Goal: Information Seeking & Learning: Learn about a topic

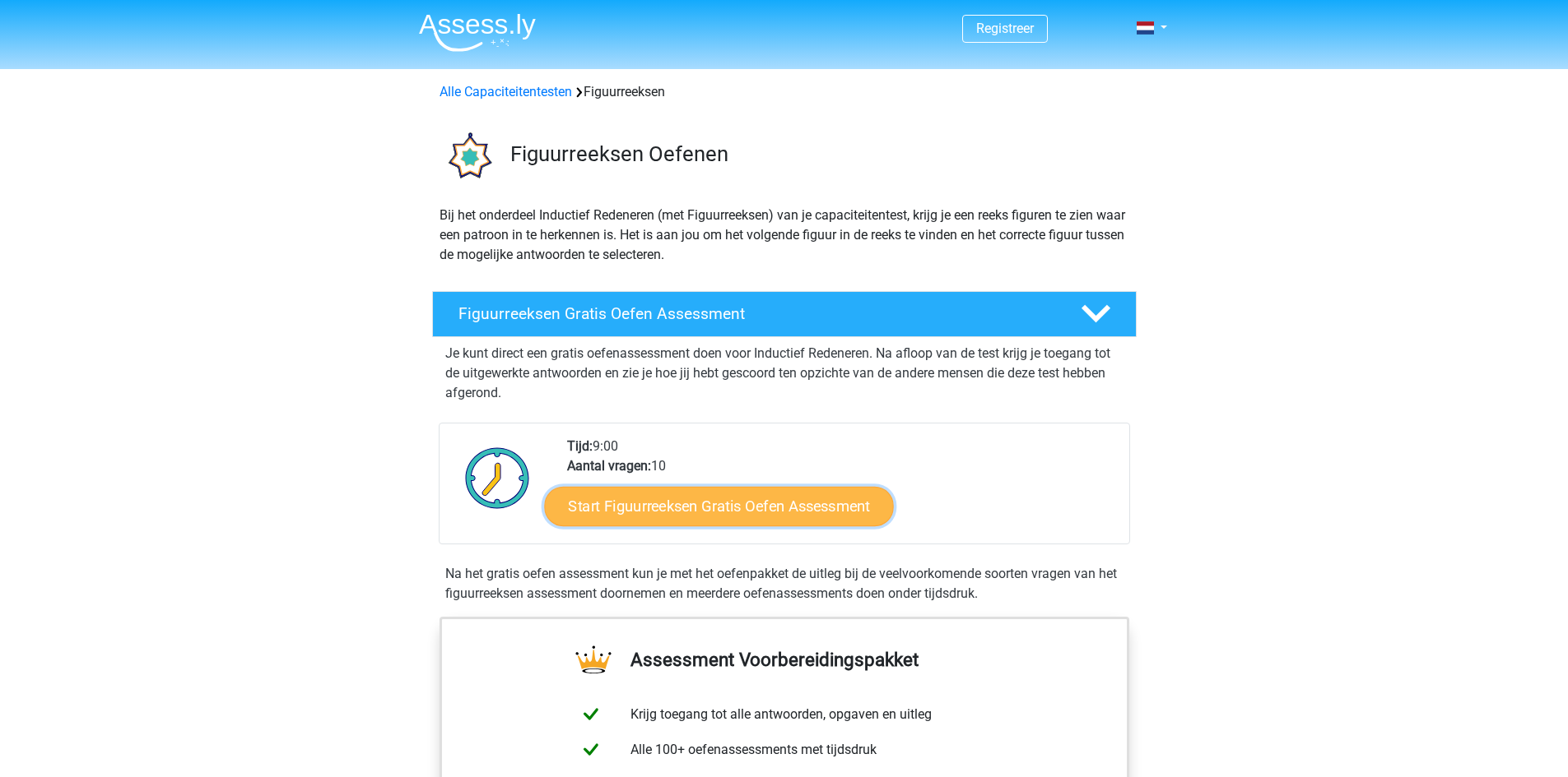
click at [781, 513] on link "Start Figuurreeksen Gratis Oefen Assessment" at bounding box center [719, 506] width 349 height 40
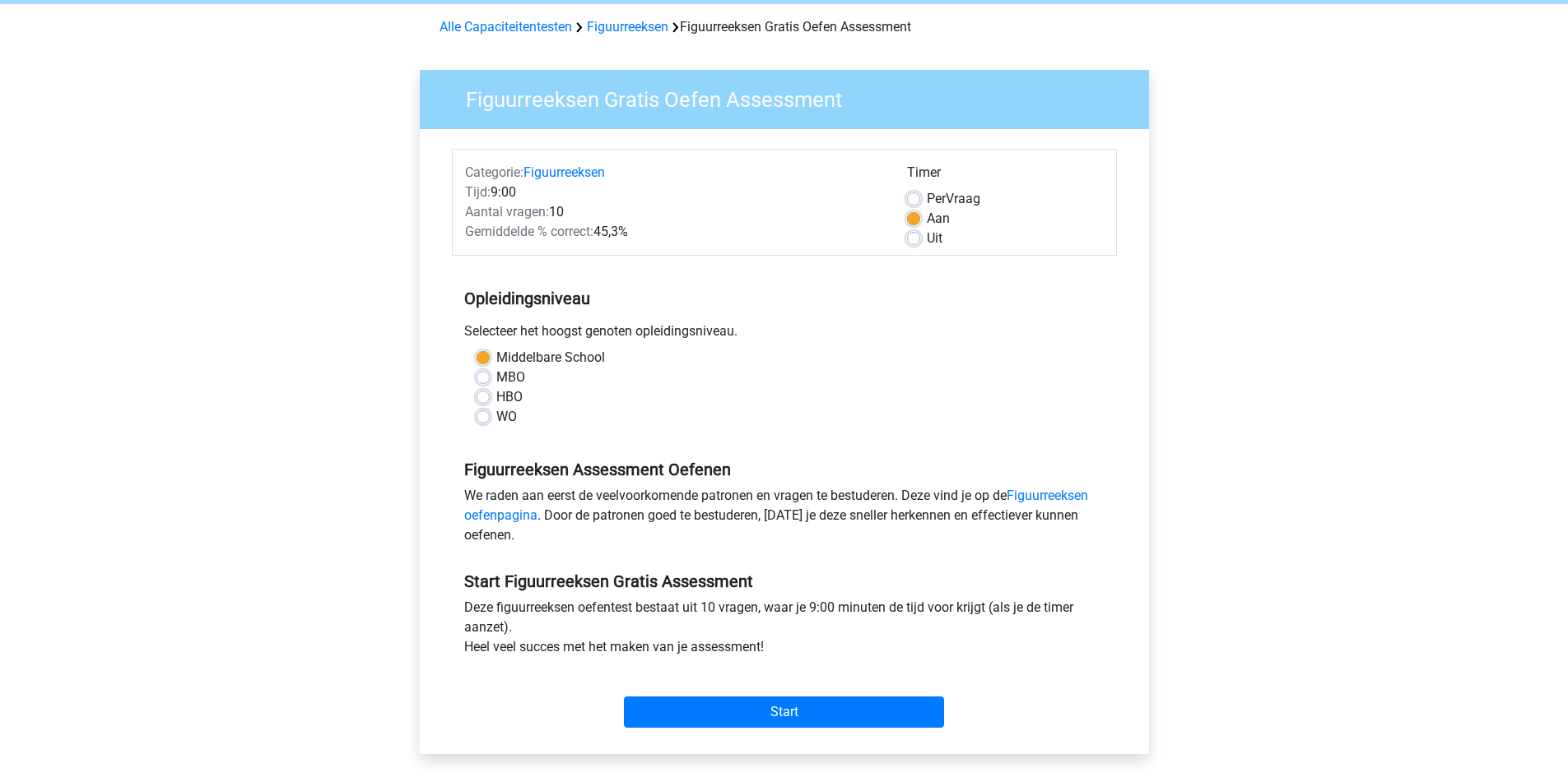
scroll to position [66, 0]
click at [927, 201] on label "Per Vraag" at bounding box center [953, 198] width 53 height 20
click at [909, 201] on input "Per Vraag" at bounding box center [913, 196] width 13 height 16
radio input "true"
click at [771, 709] on input "Start" at bounding box center [784, 711] width 320 height 31
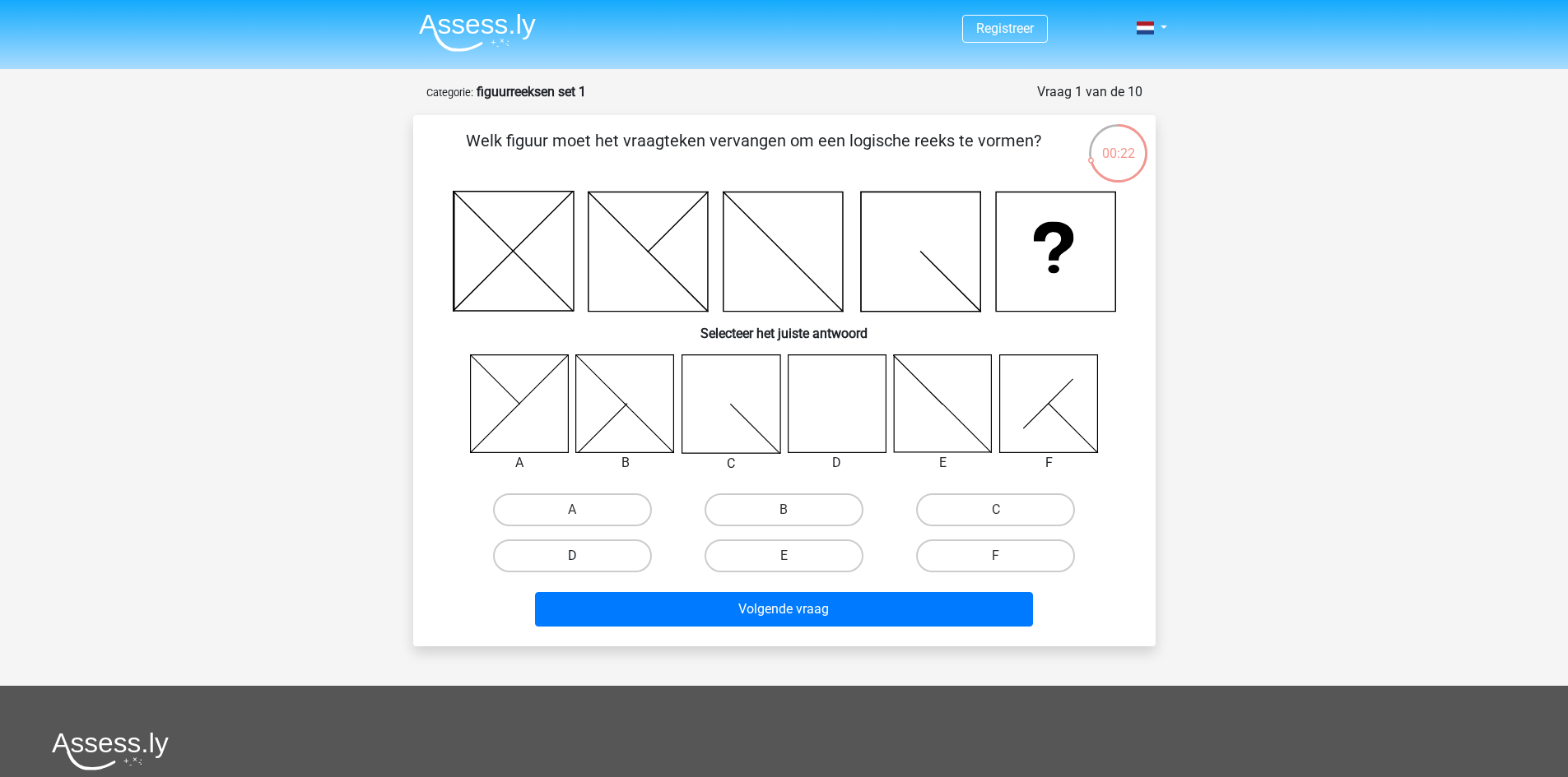
click at [622, 566] on label "D" at bounding box center [572, 556] width 159 height 33
click at [583, 566] on input "D" at bounding box center [578, 561] width 11 height 11
radio input "true"
click at [622, 566] on label "D" at bounding box center [572, 556] width 159 height 33
click at [583, 566] on input "D" at bounding box center [578, 561] width 11 height 11
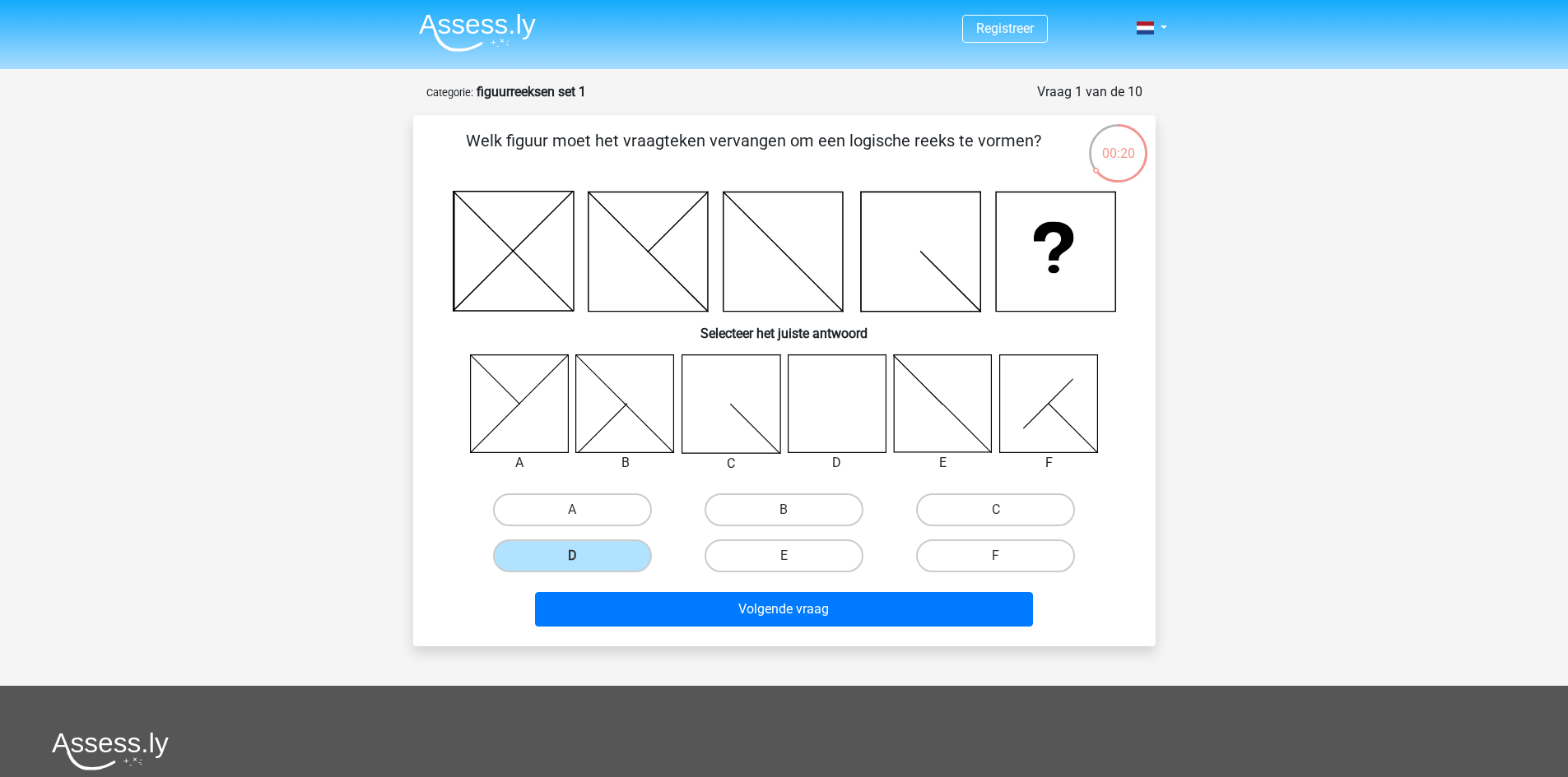
click at [687, 630] on div "Volgende vraag" at bounding box center [784, 613] width 635 height 41
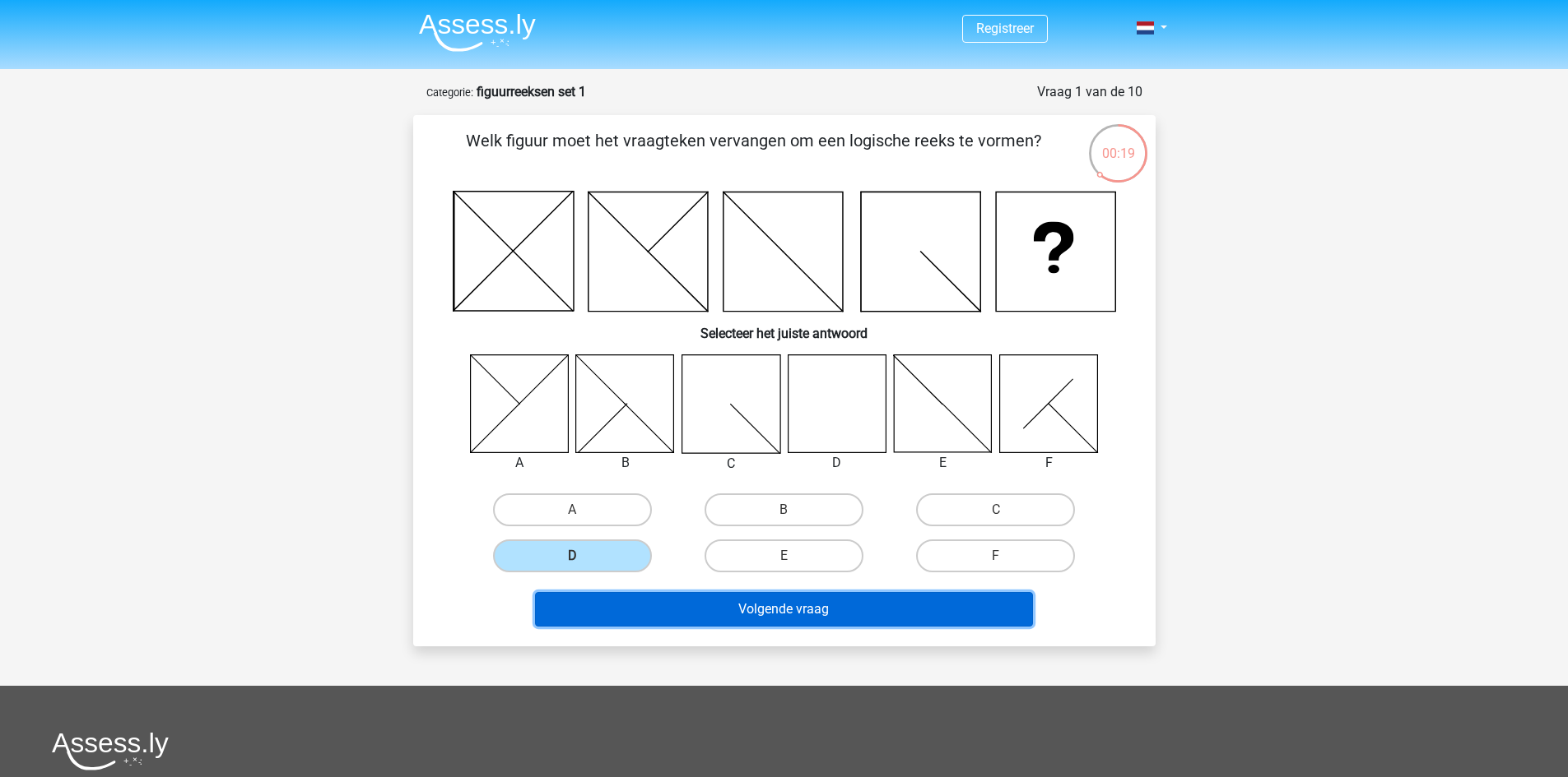
click at [690, 611] on button "Volgende vraag" at bounding box center [784, 610] width 497 height 34
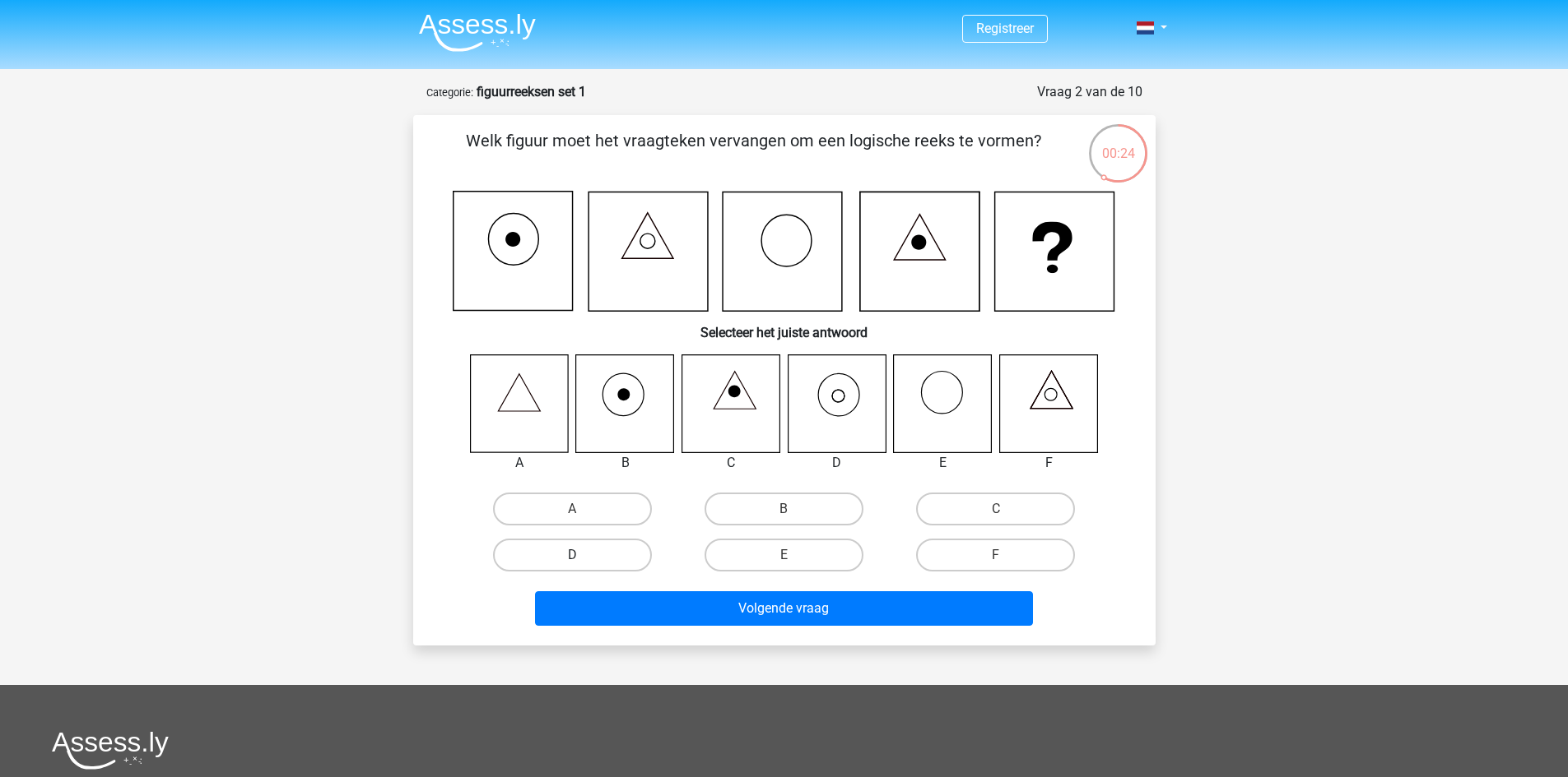
click at [605, 560] on label "D" at bounding box center [572, 555] width 159 height 33
click at [583, 560] on input "D" at bounding box center [578, 560] width 11 height 11
radio input "true"
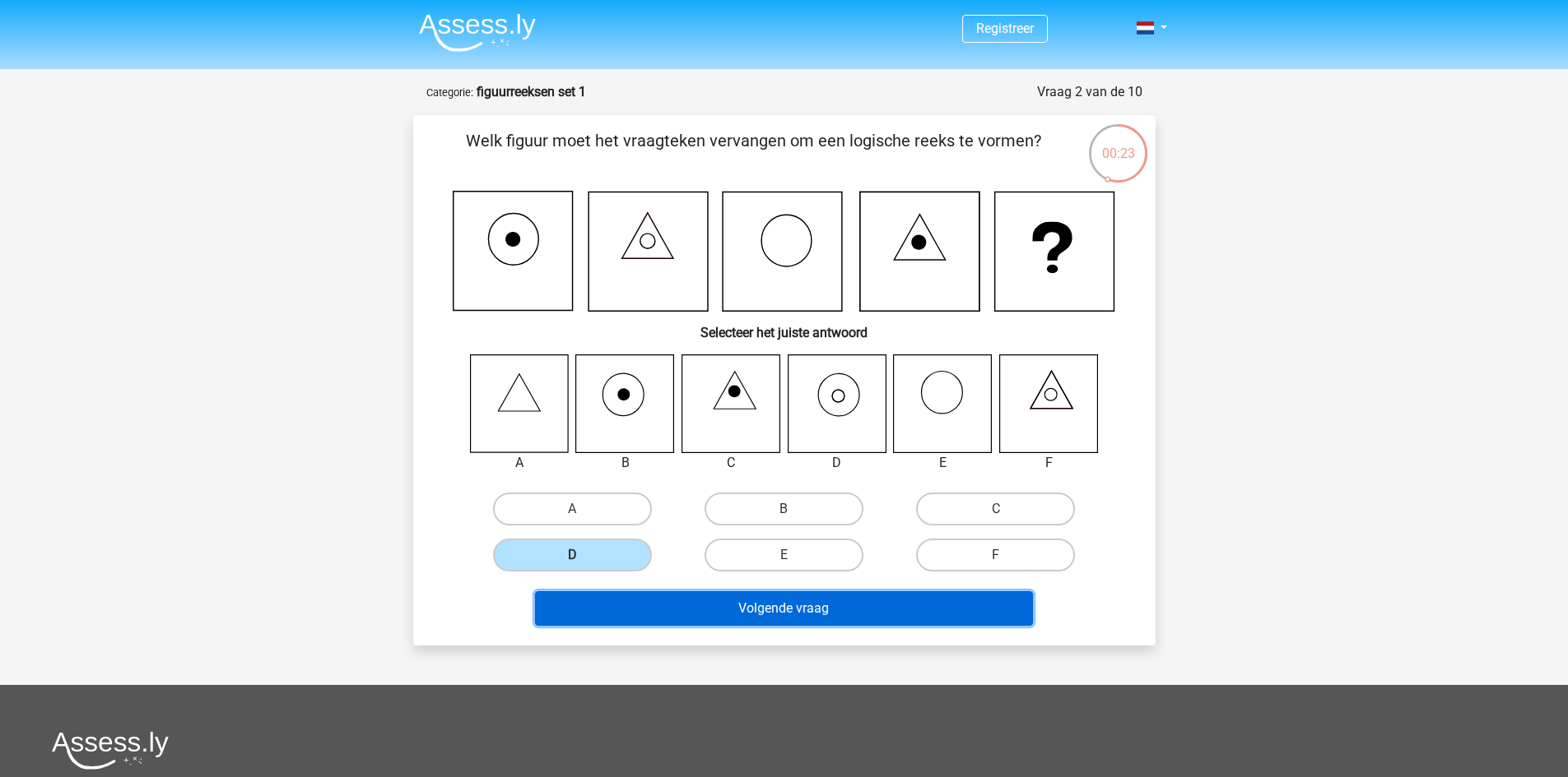
click at [641, 615] on button "Volgende vraag" at bounding box center [784, 609] width 497 height 34
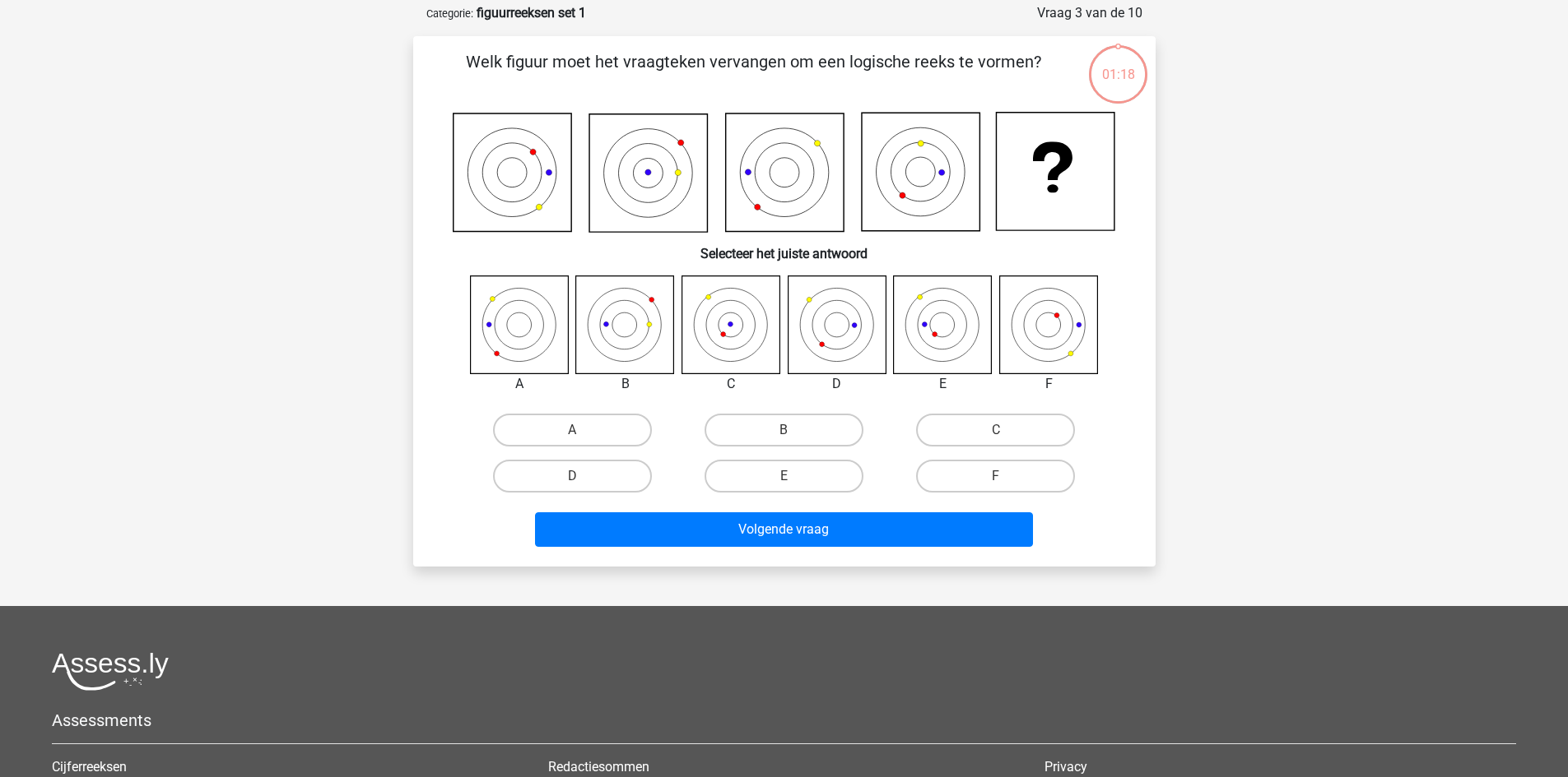
scroll to position [82, 0]
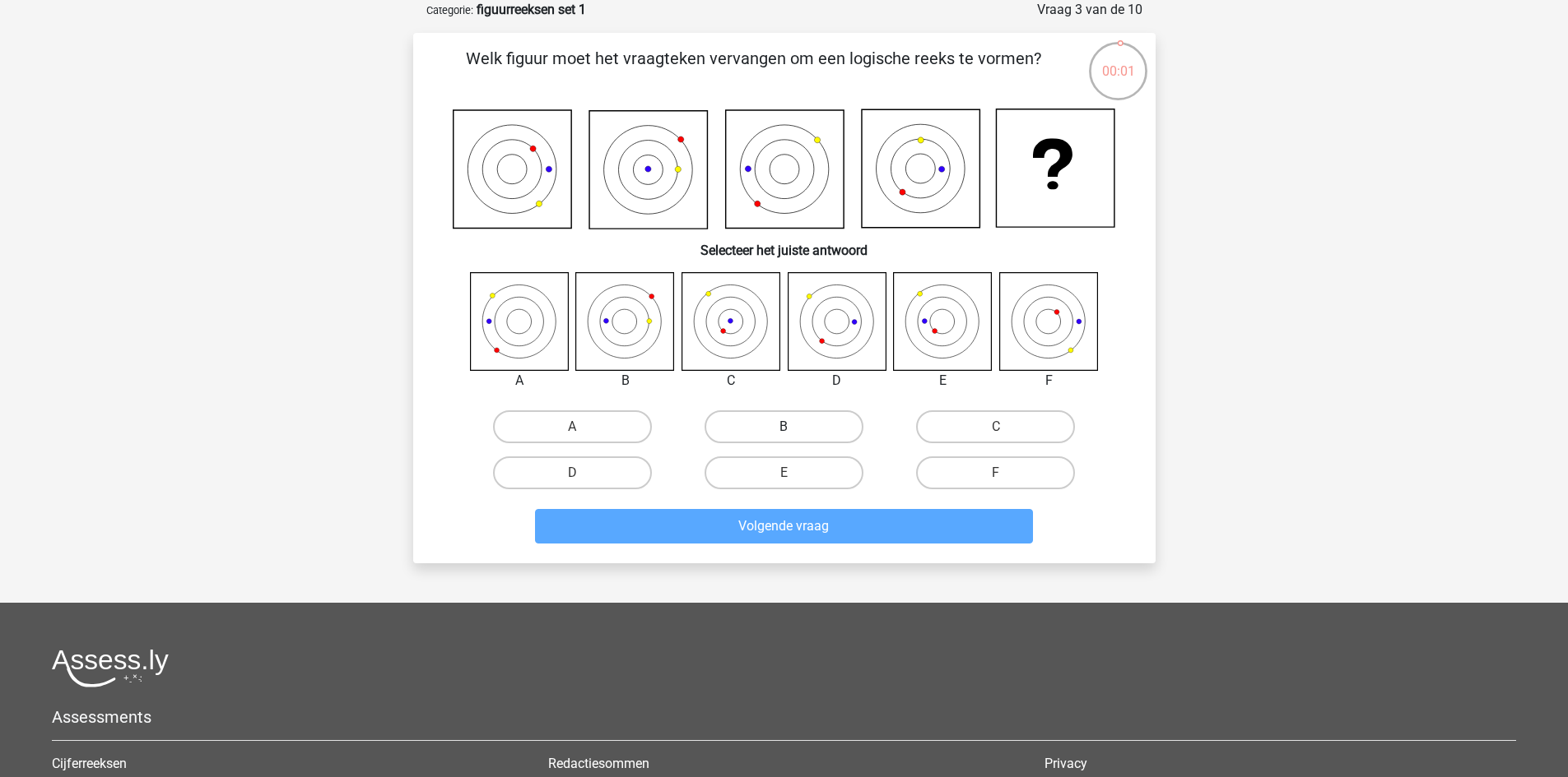
click at [767, 435] on label "B" at bounding box center [784, 426] width 159 height 33
click at [784, 435] on input "B" at bounding box center [789, 433] width 11 height 11
radio input "true"
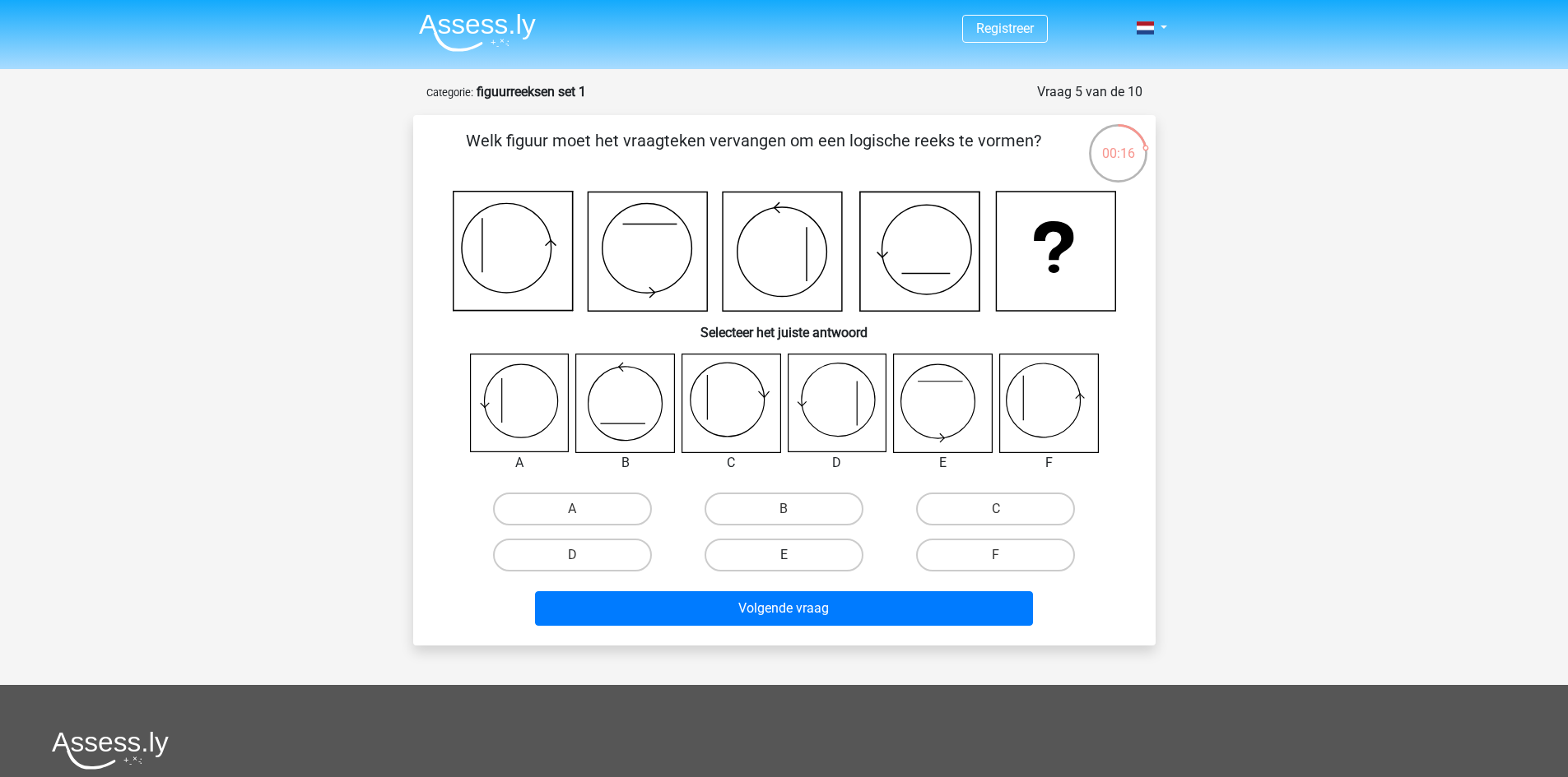
click at [797, 562] on label "E" at bounding box center [784, 555] width 159 height 33
click at [794, 562] on input "E" at bounding box center [789, 560] width 11 height 11
radio input "true"
click at [797, 562] on label "E" at bounding box center [784, 555] width 159 height 33
click at [794, 562] on input "E" at bounding box center [789, 560] width 11 height 11
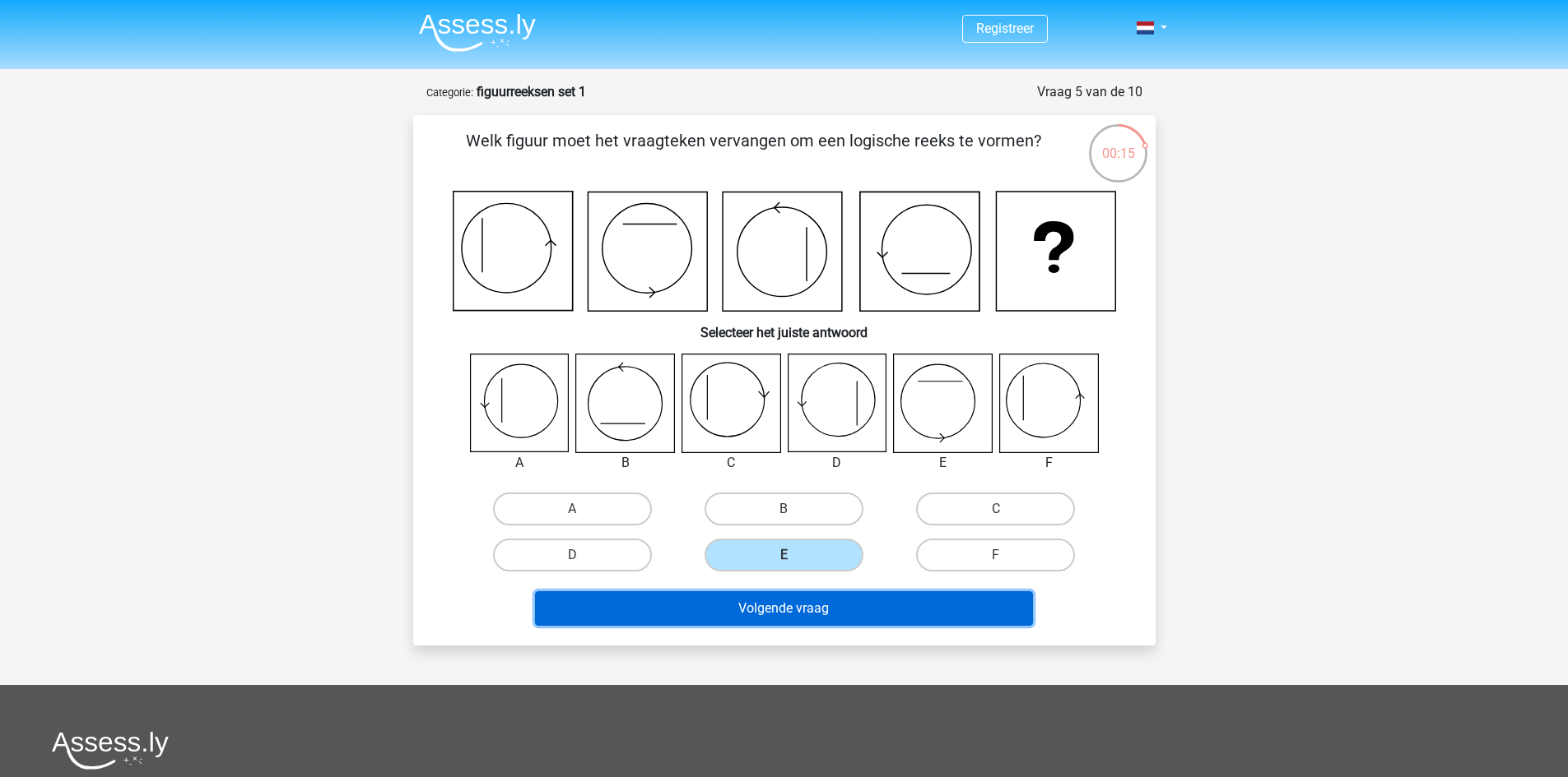
click at [780, 621] on button "Volgende vraag" at bounding box center [784, 609] width 497 height 34
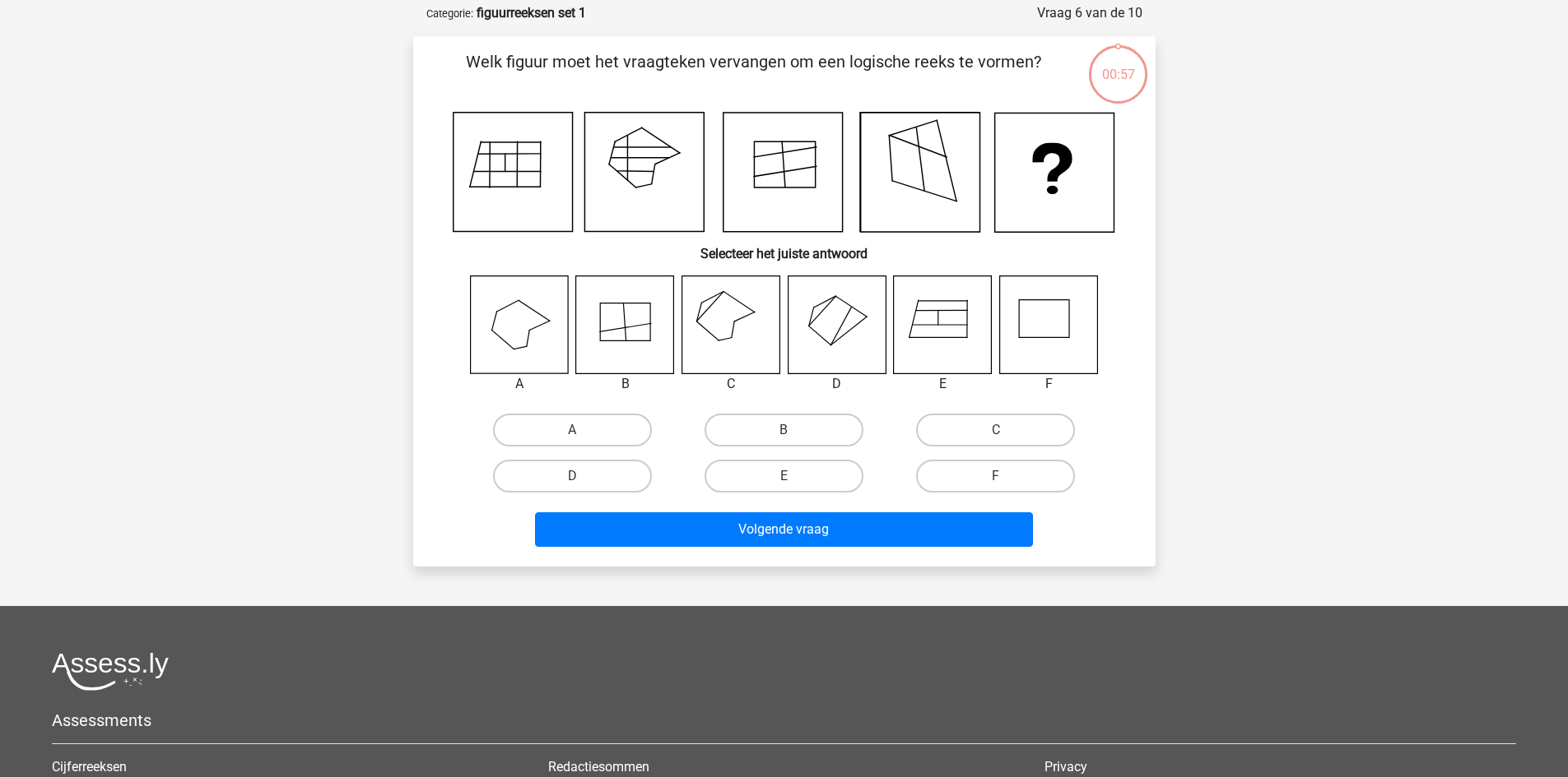
scroll to position [82, 0]
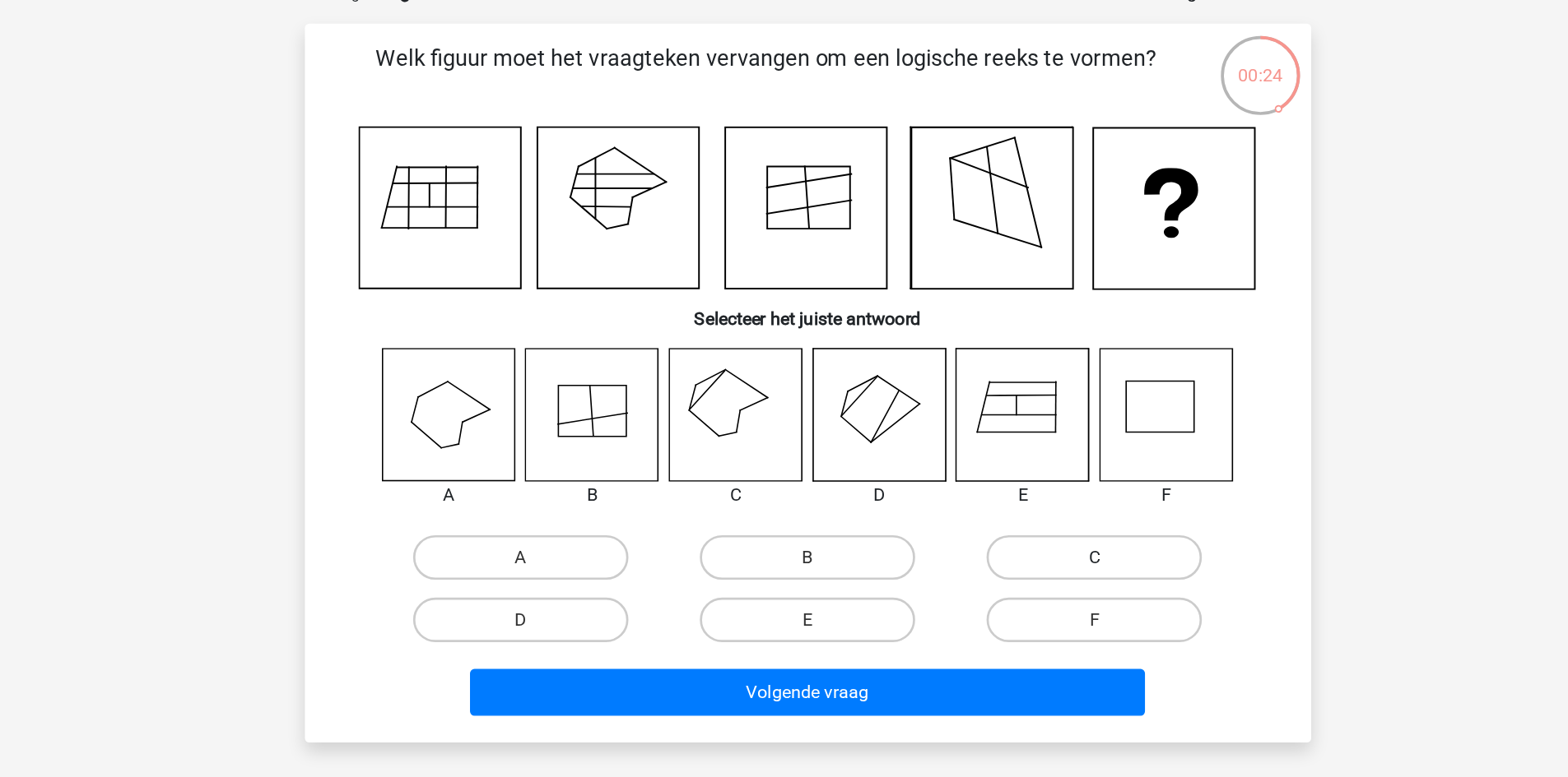
click at [1026, 435] on label "C" at bounding box center [995, 426] width 159 height 33
click at [1007, 435] on input "C" at bounding box center [1001, 433] width 11 height 11
radio input "true"
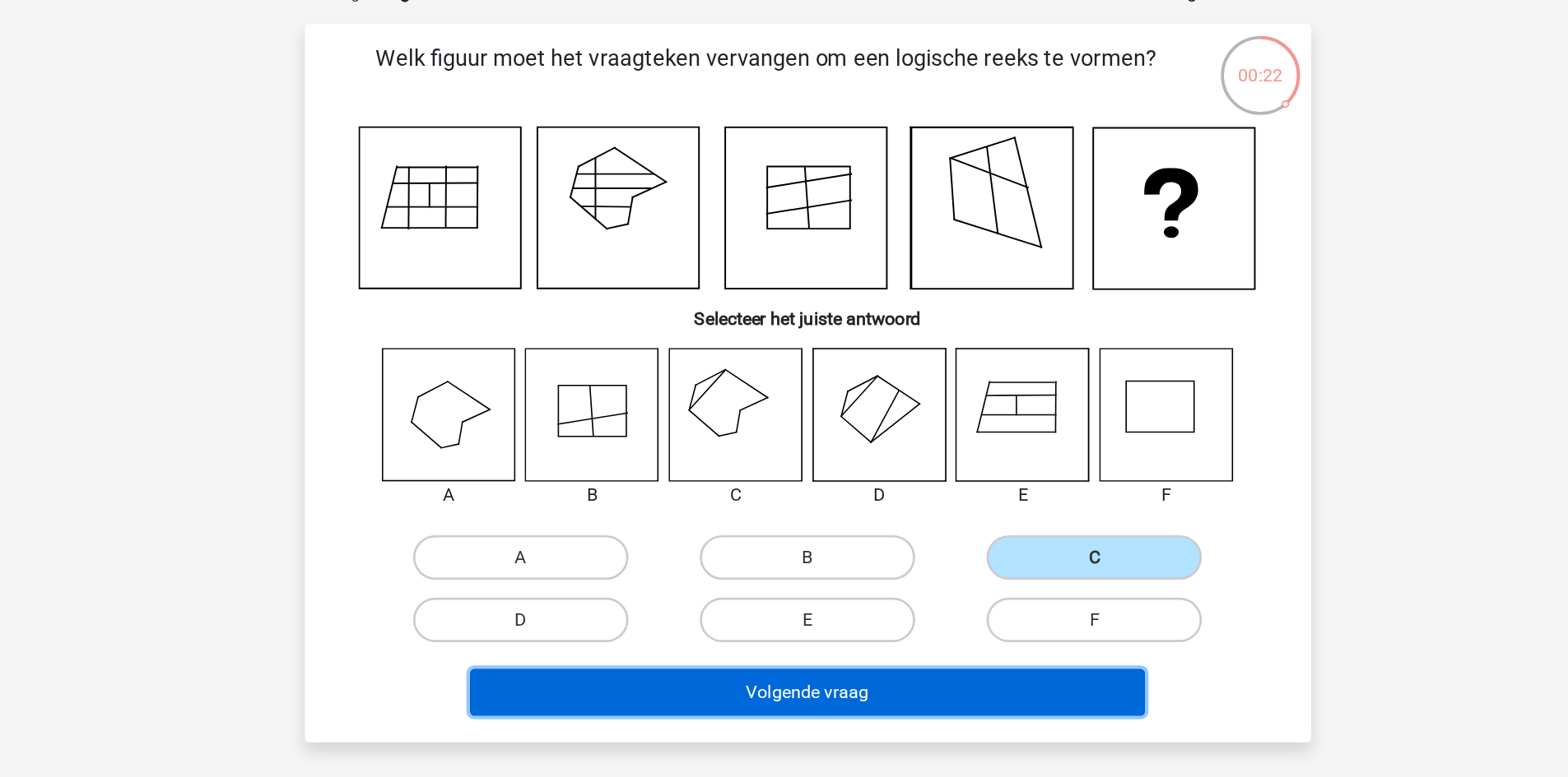
click at [806, 535] on button "Volgende vraag" at bounding box center [784, 526] width 497 height 34
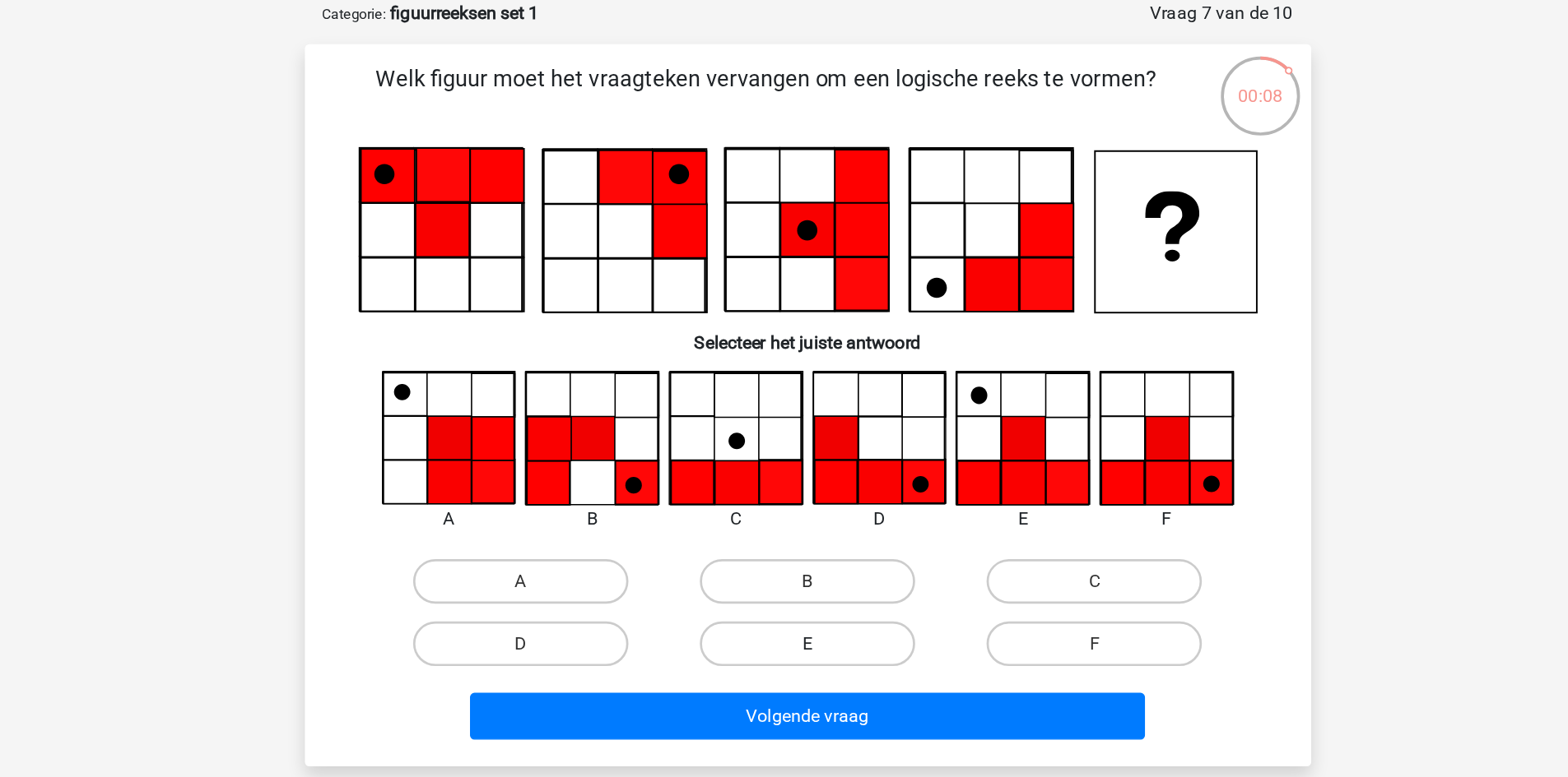
click at [816, 478] on label "E" at bounding box center [784, 475] width 159 height 33
click at [794, 478] on input "E" at bounding box center [789, 481] width 11 height 11
radio input "true"
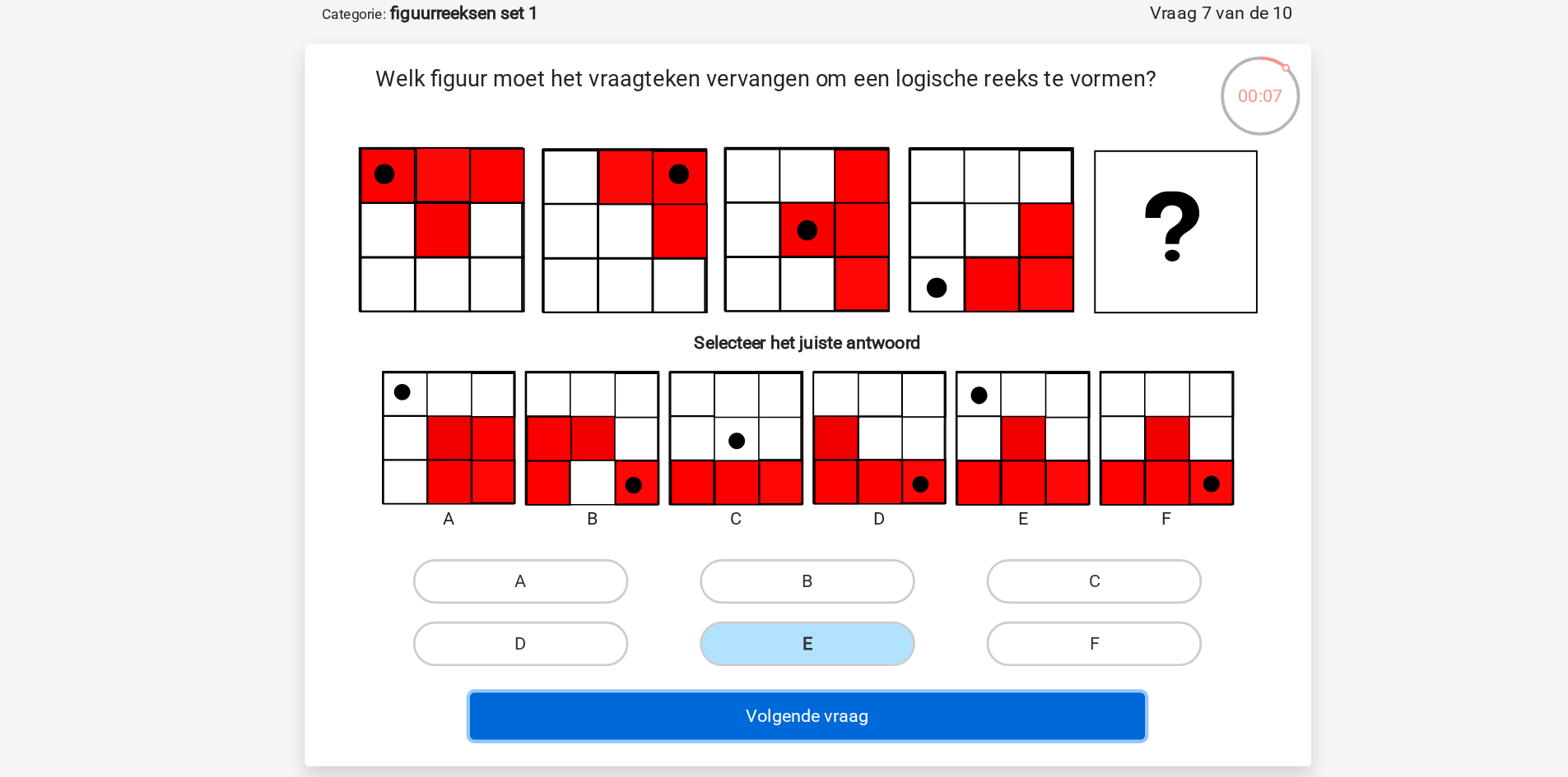
click at [817, 526] on button "Volgende vraag" at bounding box center [784, 529] width 497 height 34
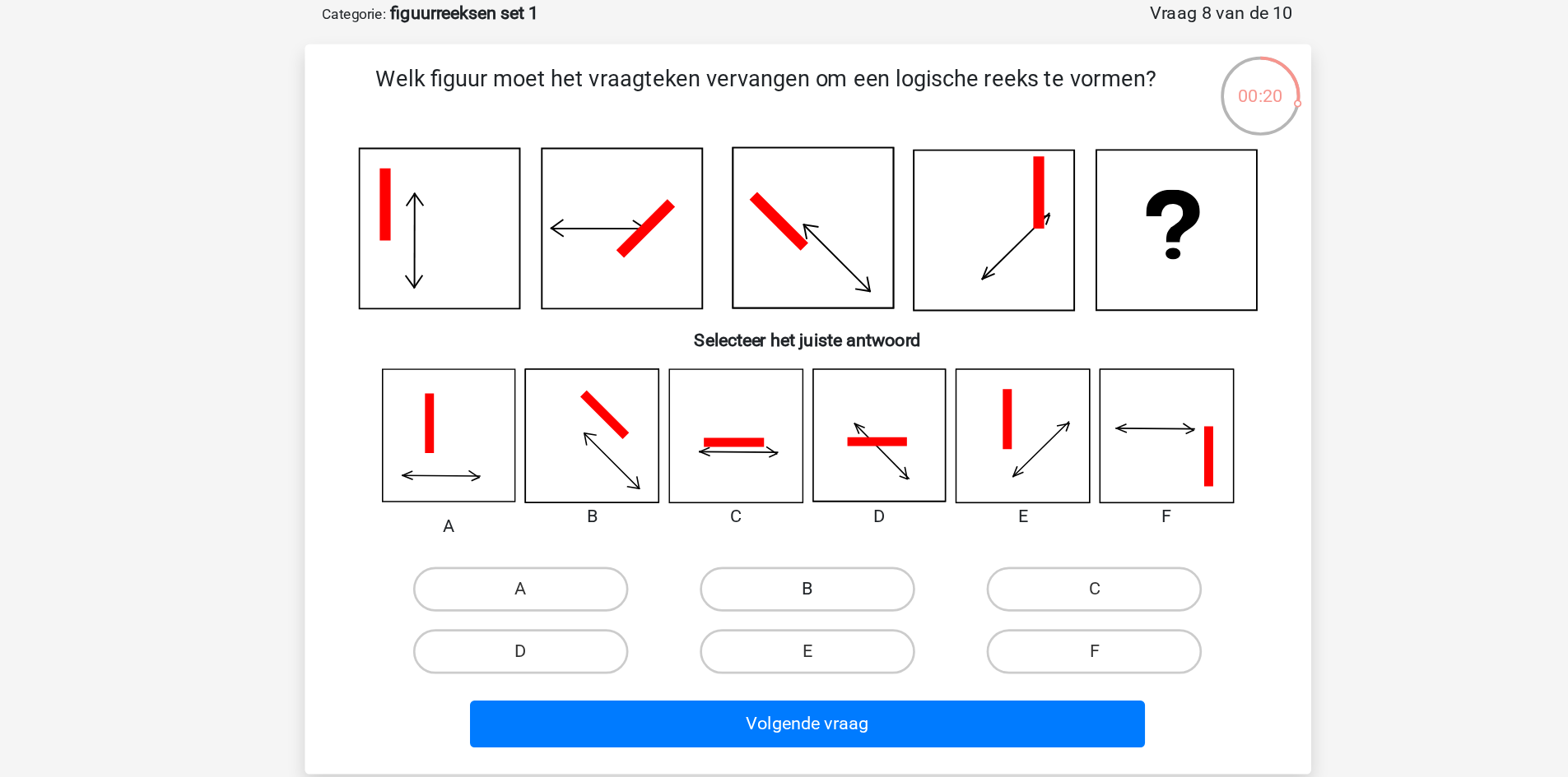
click at [776, 440] on label "B" at bounding box center [784, 435] width 159 height 33
click at [784, 440] on input "B" at bounding box center [789, 441] width 11 height 11
radio input "true"
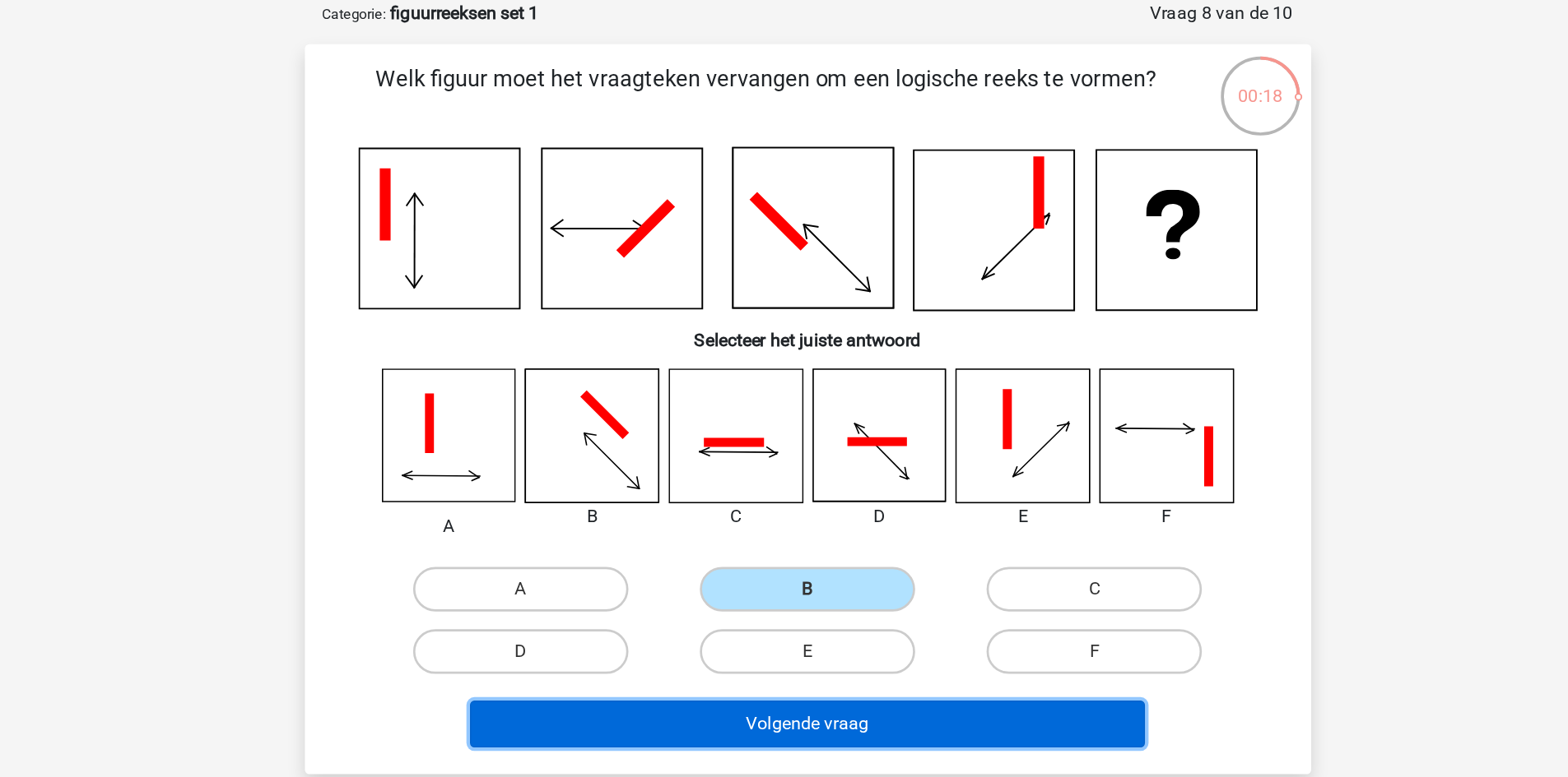
click at [769, 545] on button "Volgende vraag" at bounding box center [784, 534] width 497 height 34
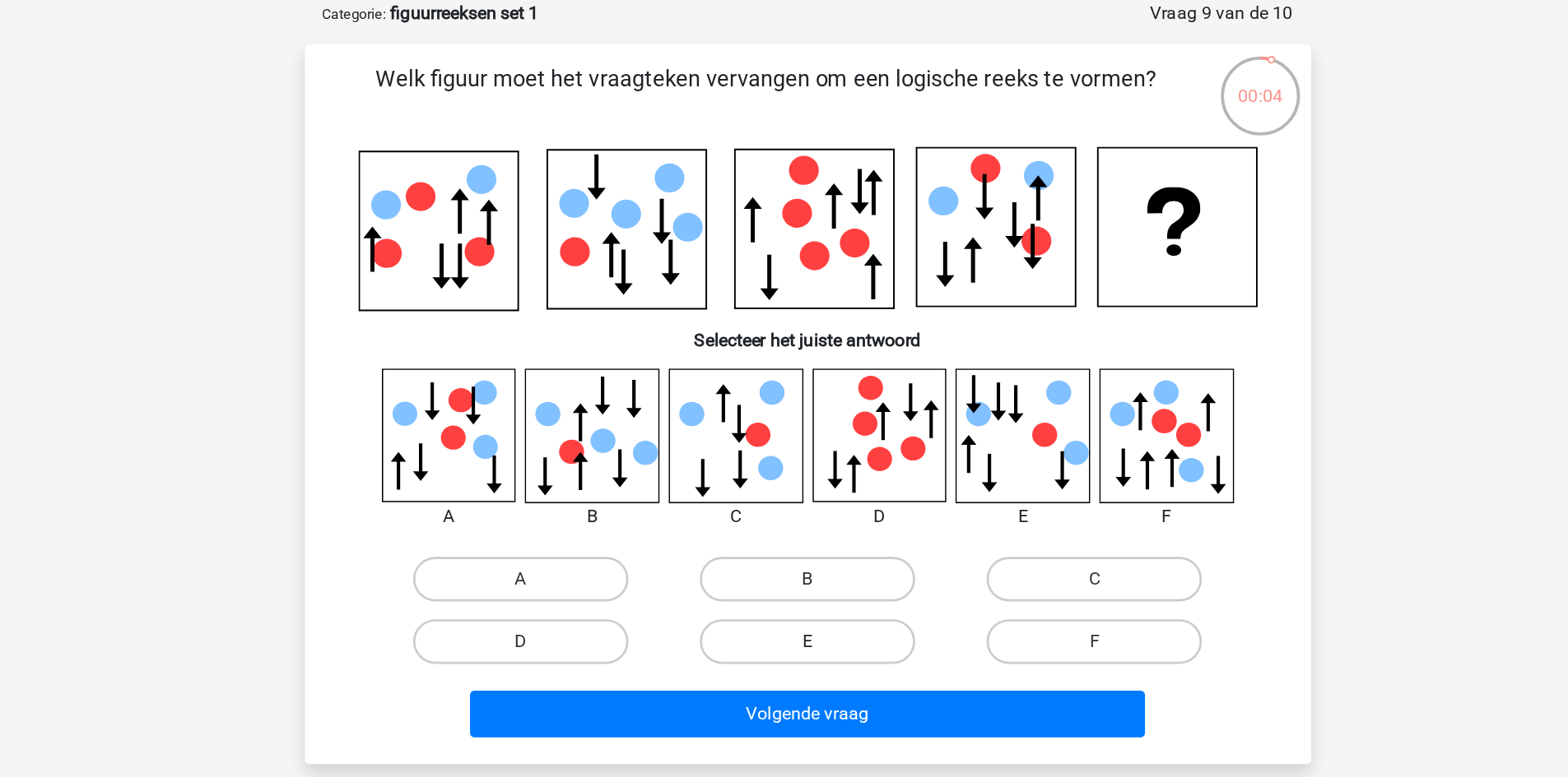
click at [748, 474] on label "E" at bounding box center [784, 474] width 159 height 33
click at [784, 474] on input "E" at bounding box center [789, 479] width 11 height 11
radio input "true"
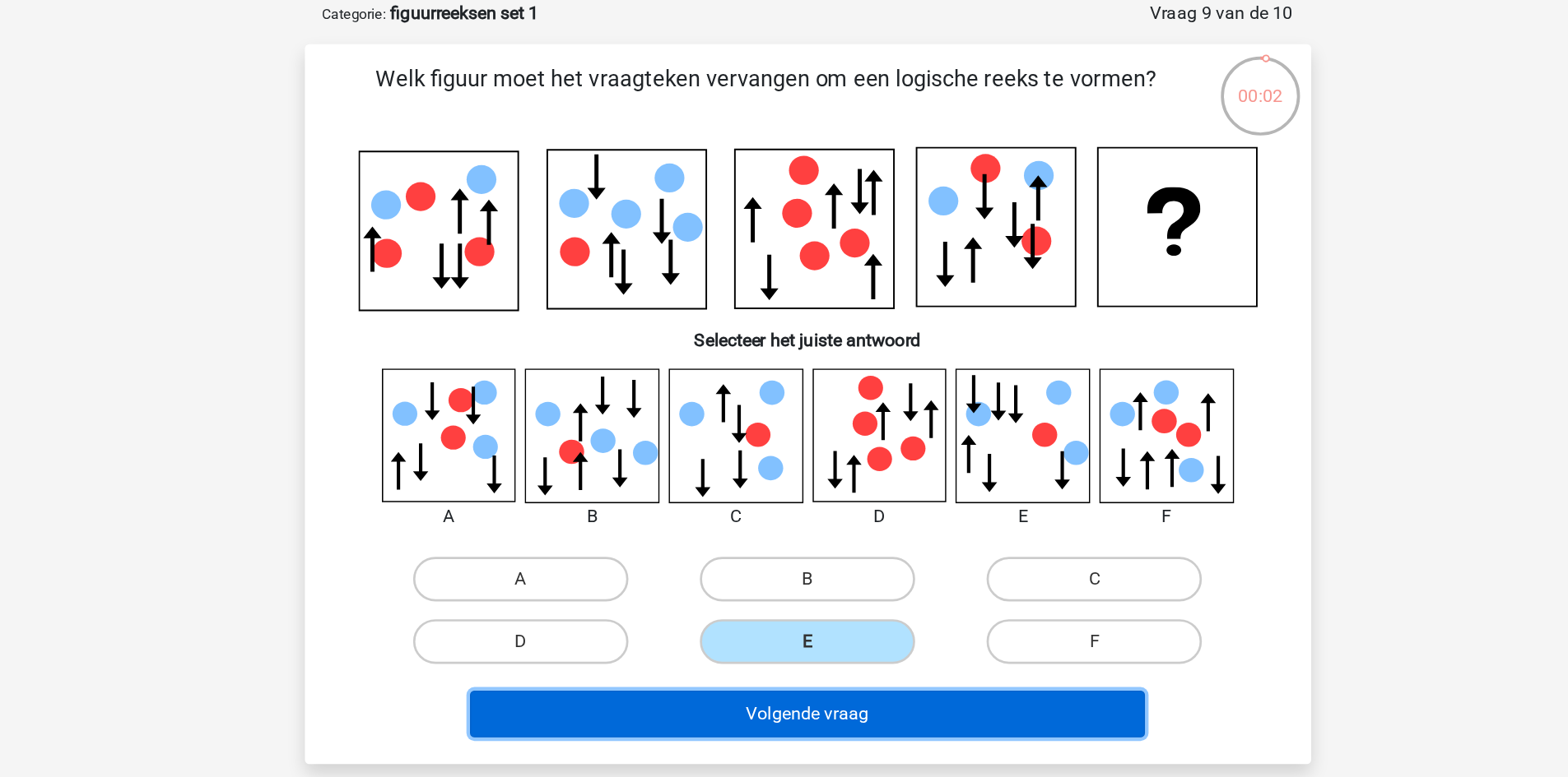
click at [785, 522] on button "Volgende vraag" at bounding box center [784, 527] width 497 height 34
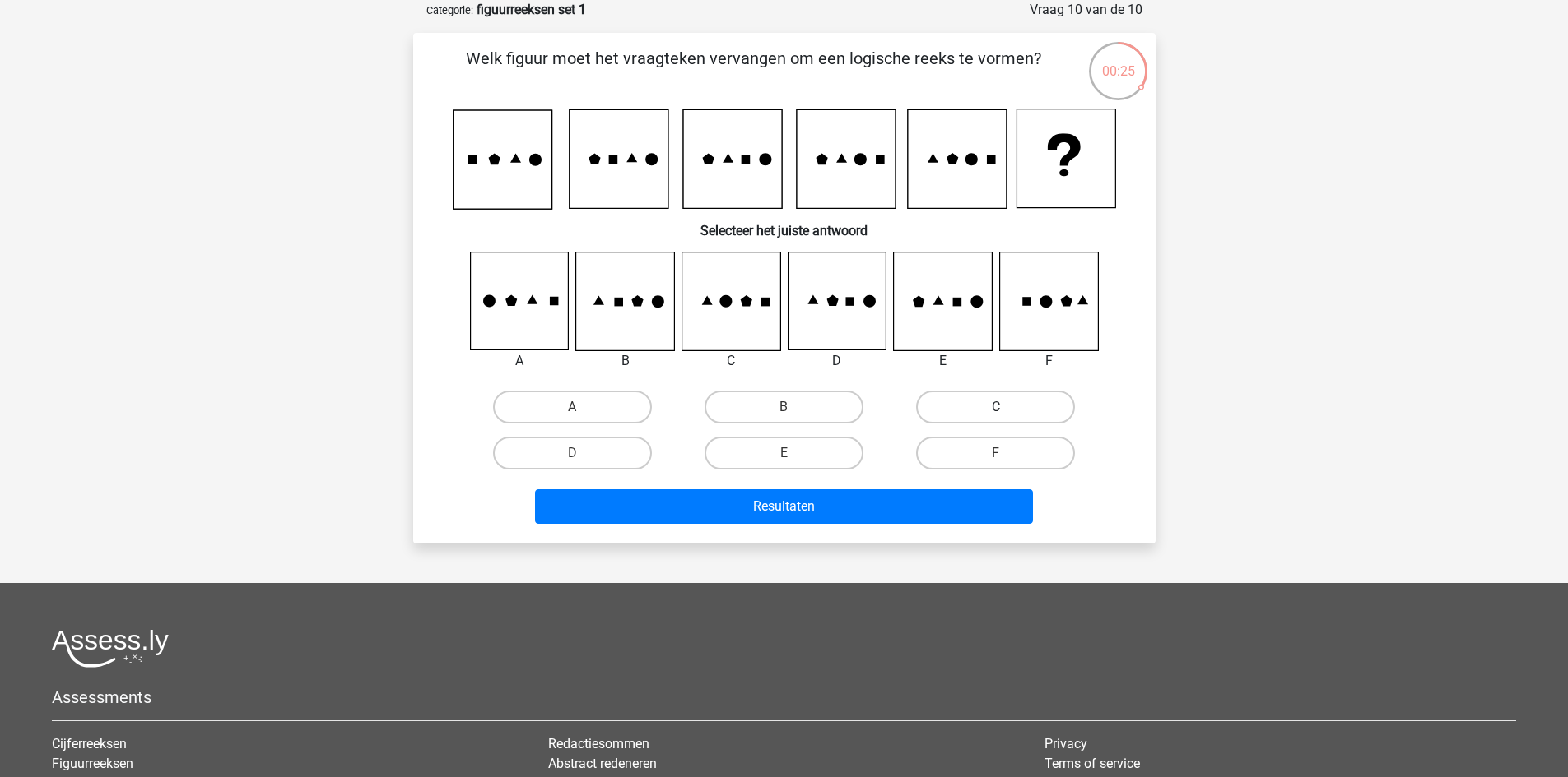
click at [1040, 411] on label "C" at bounding box center [995, 406] width 159 height 33
click at [1007, 411] on input "C" at bounding box center [1001, 413] width 11 height 11
radio input "true"
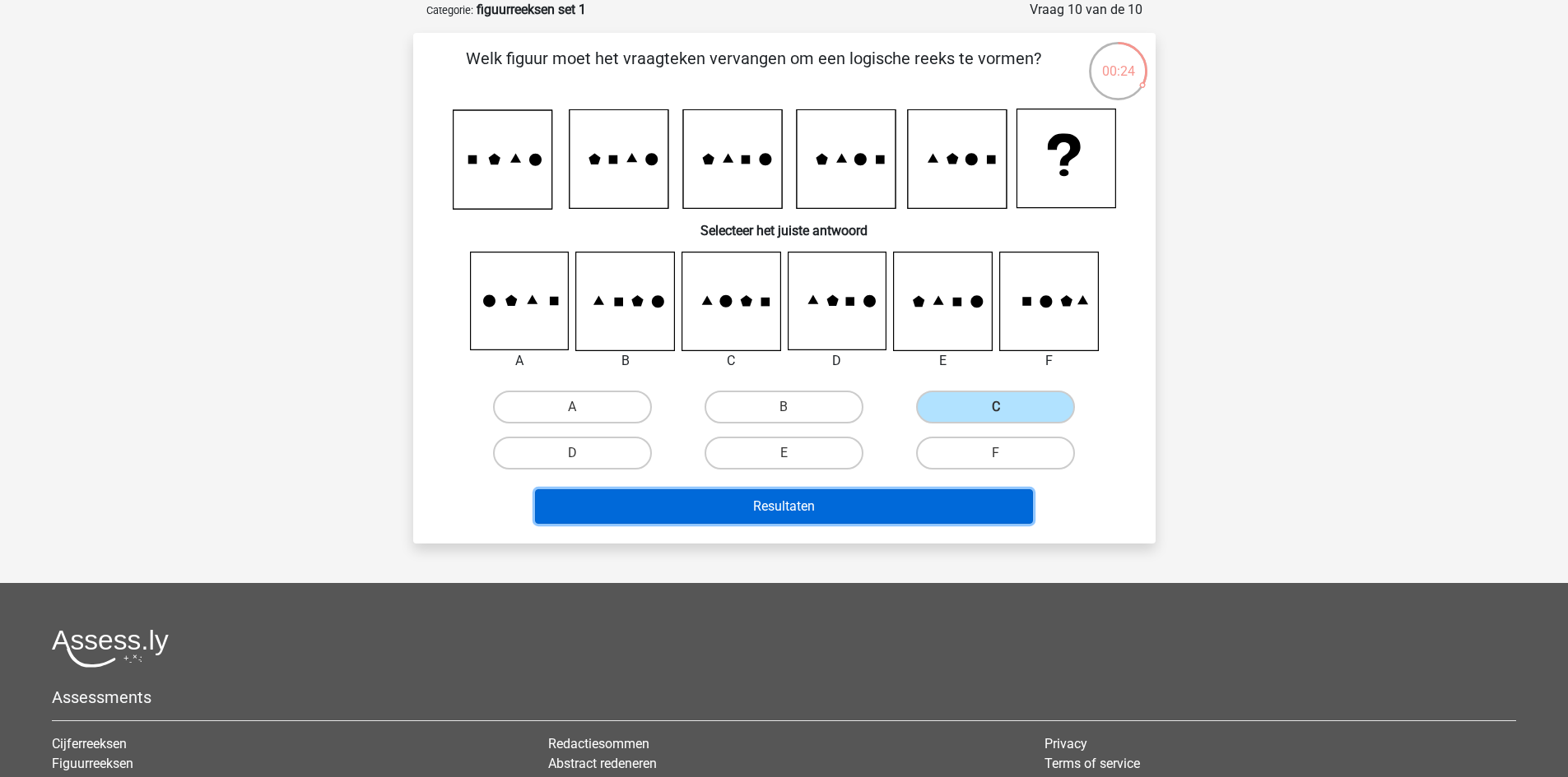
click at [952, 518] on button "Resultaten" at bounding box center [784, 506] width 497 height 34
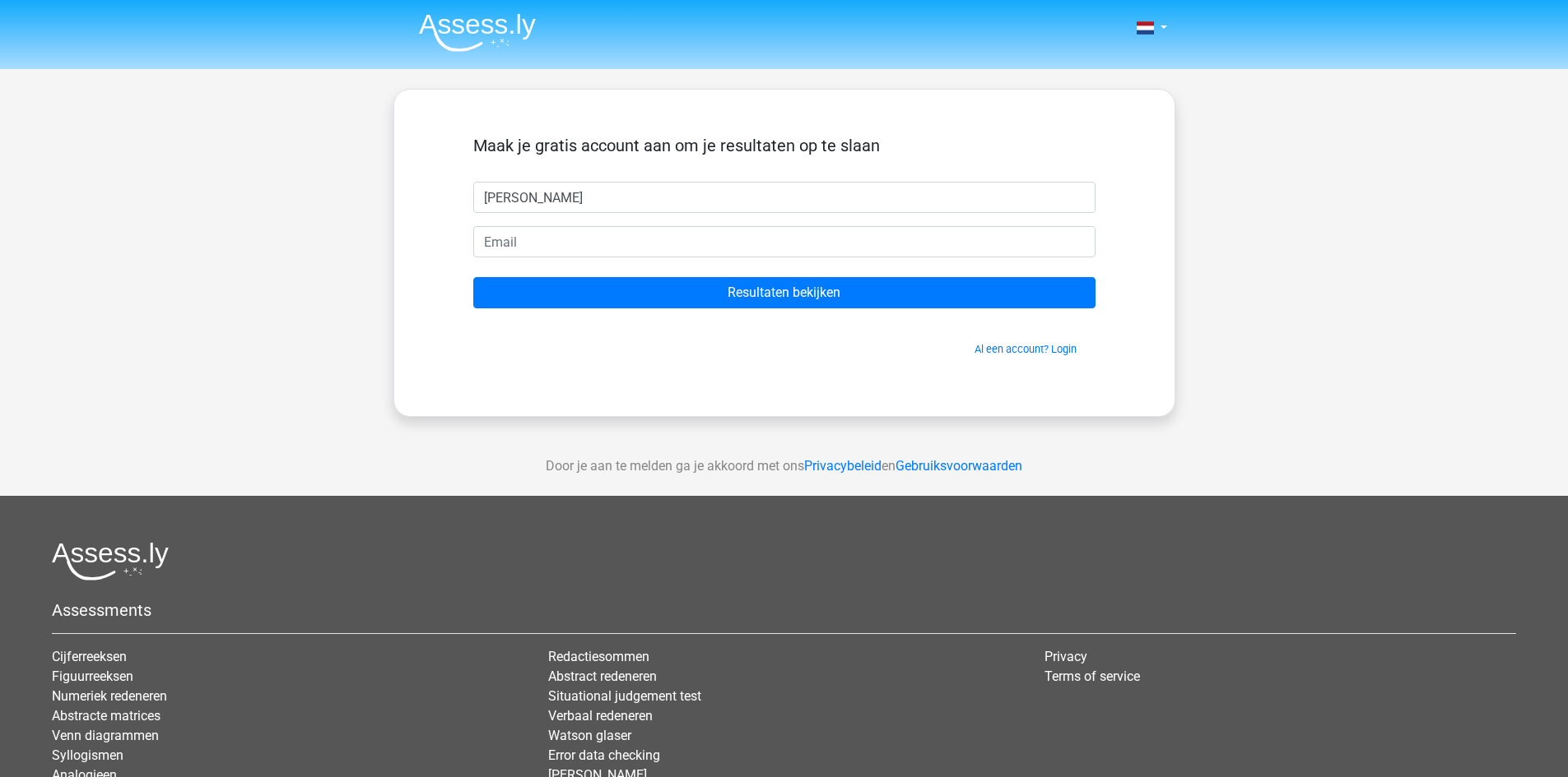
type input "[PERSON_NAME]"
type input "L"
type input "[EMAIL_ADDRESS][DOMAIN_NAME]"
click at [473, 277] on input "Resultaten bekijken" at bounding box center [784, 292] width 623 height 31
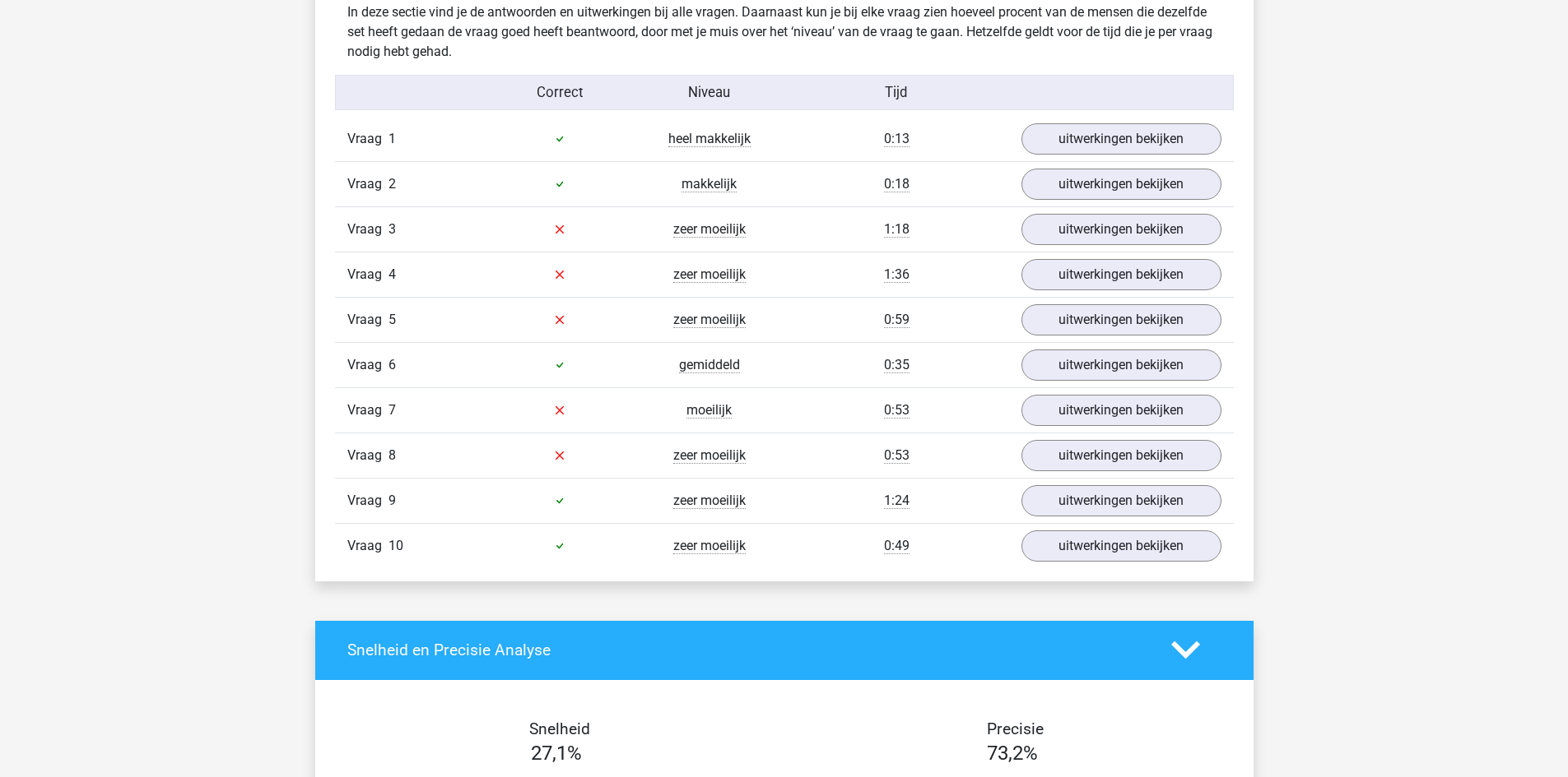
scroll to position [1312, 0]
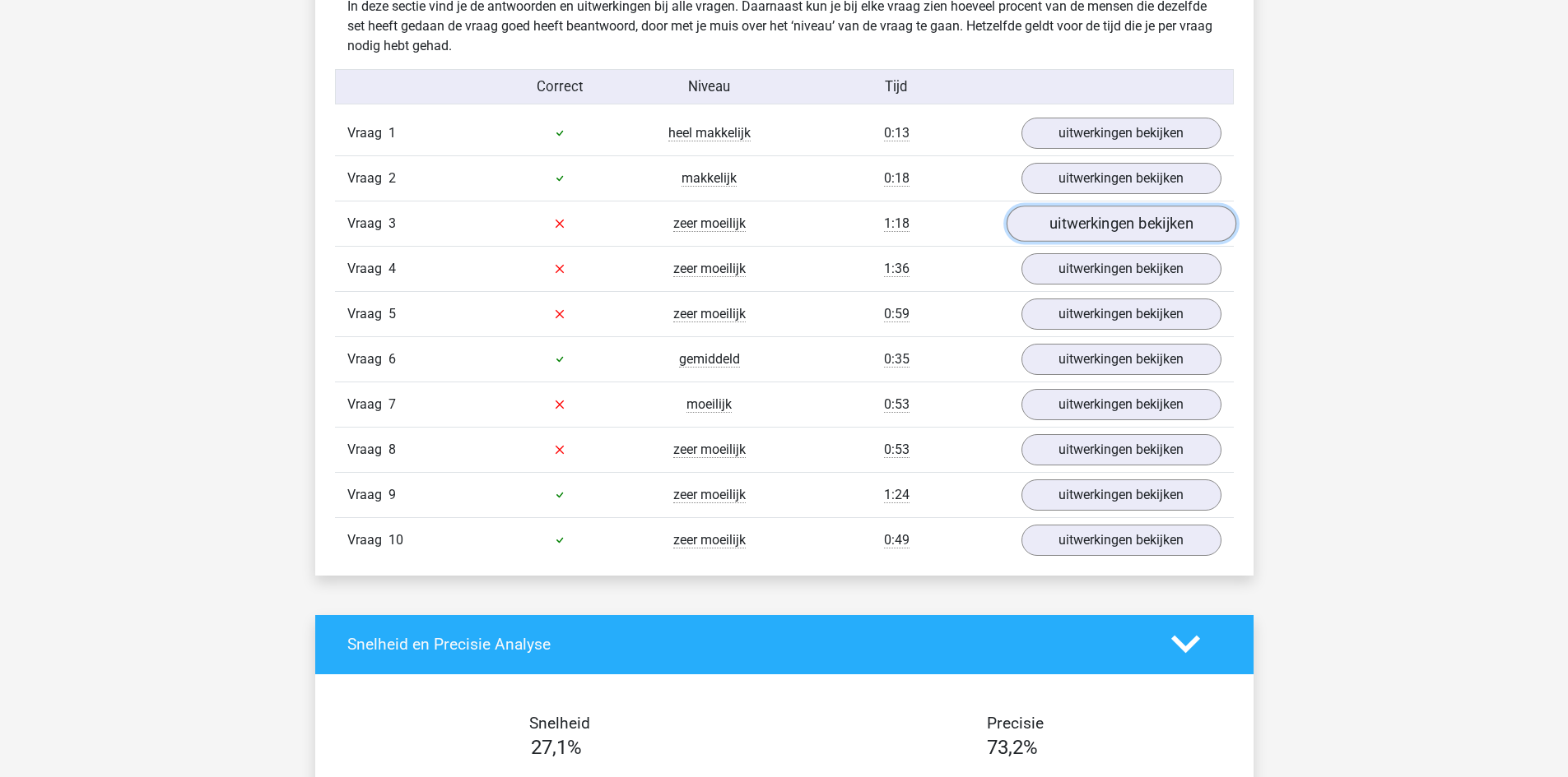
click at [1051, 230] on link "uitwerkingen bekijken" at bounding box center [1120, 224] width 229 height 36
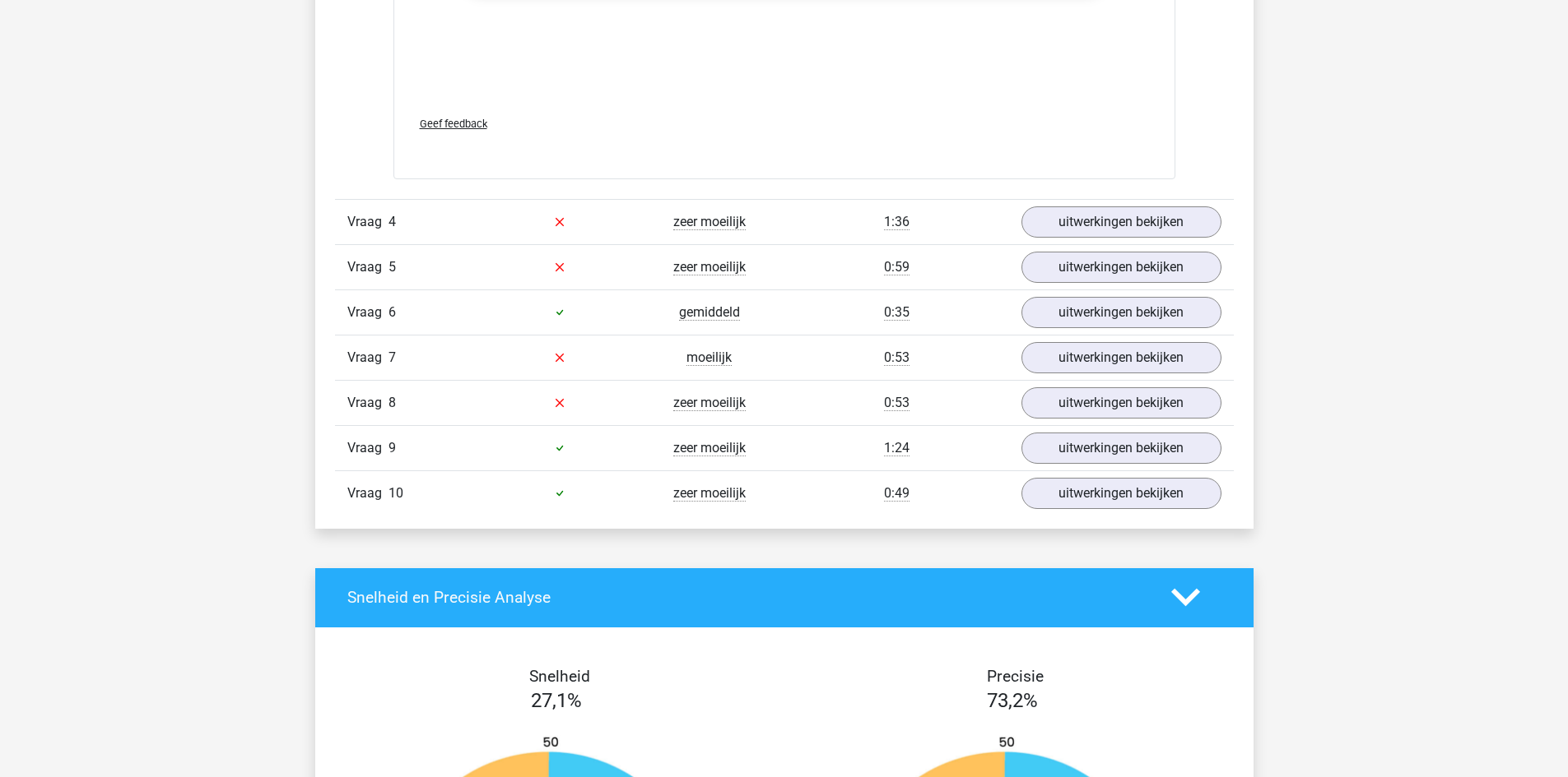
scroll to position [2745, 0]
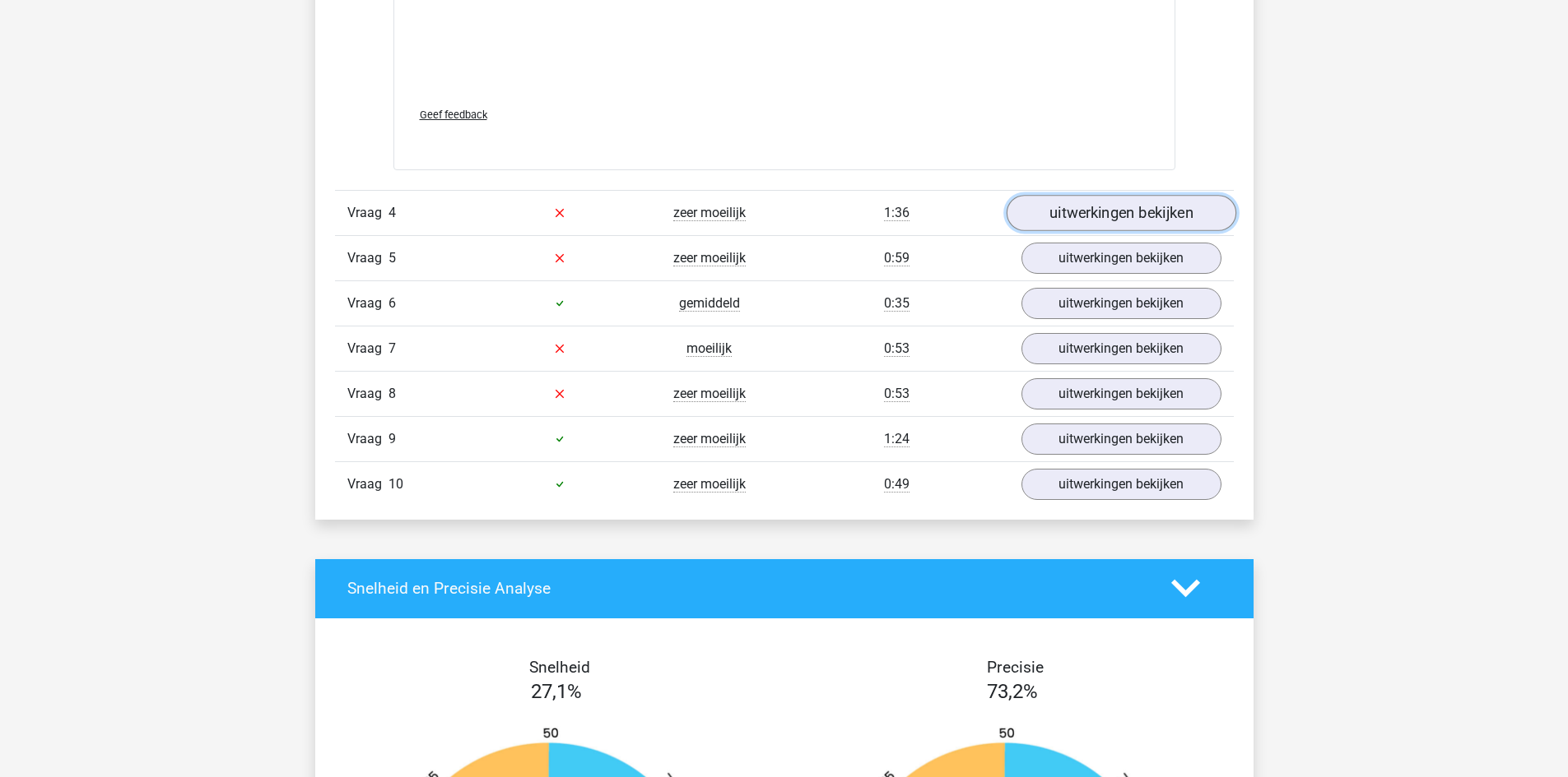
click at [1164, 226] on link "uitwerkingen bekijken" at bounding box center [1120, 213] width 229 height 36
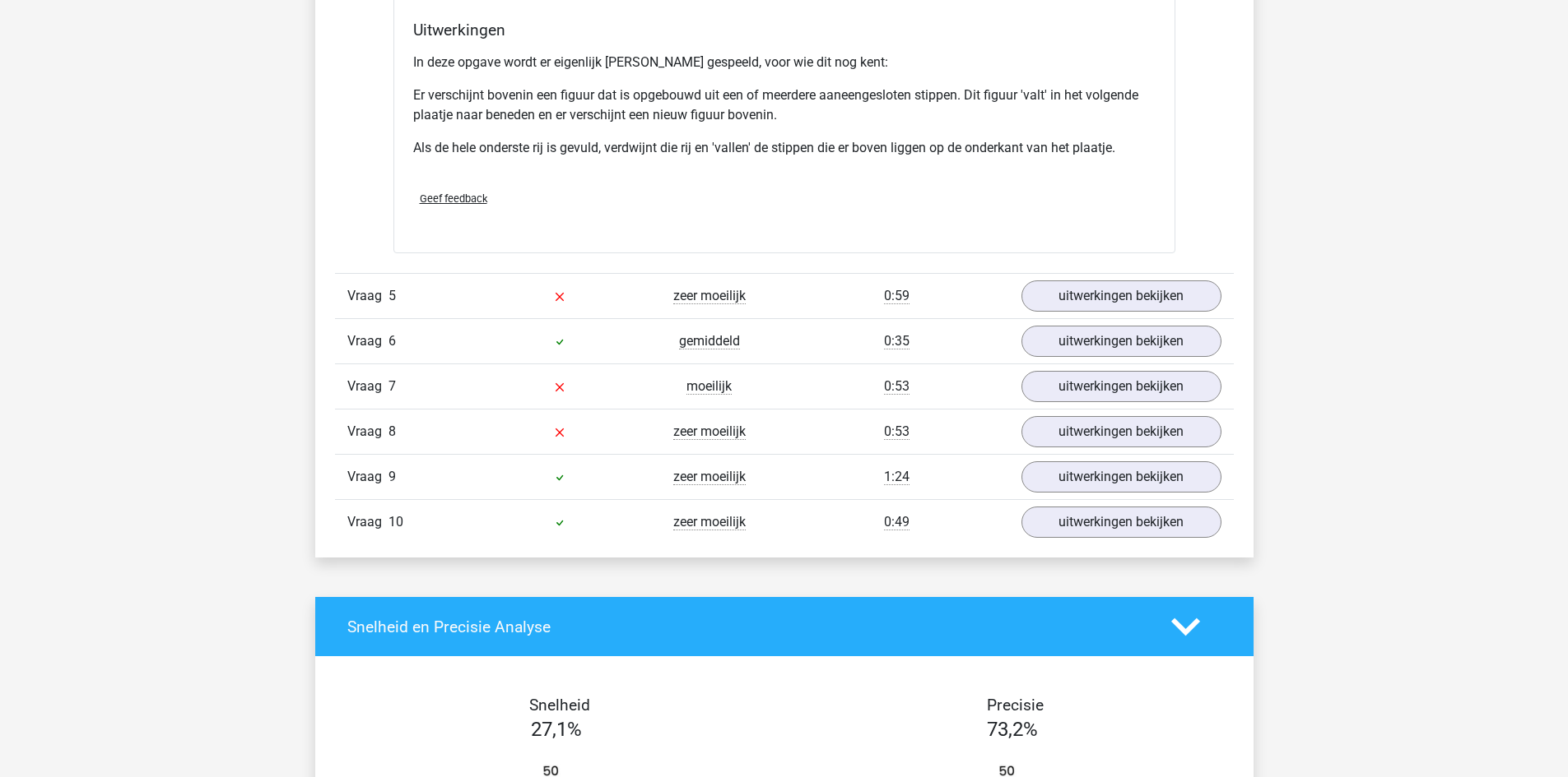
scroll to position [3670, 0]
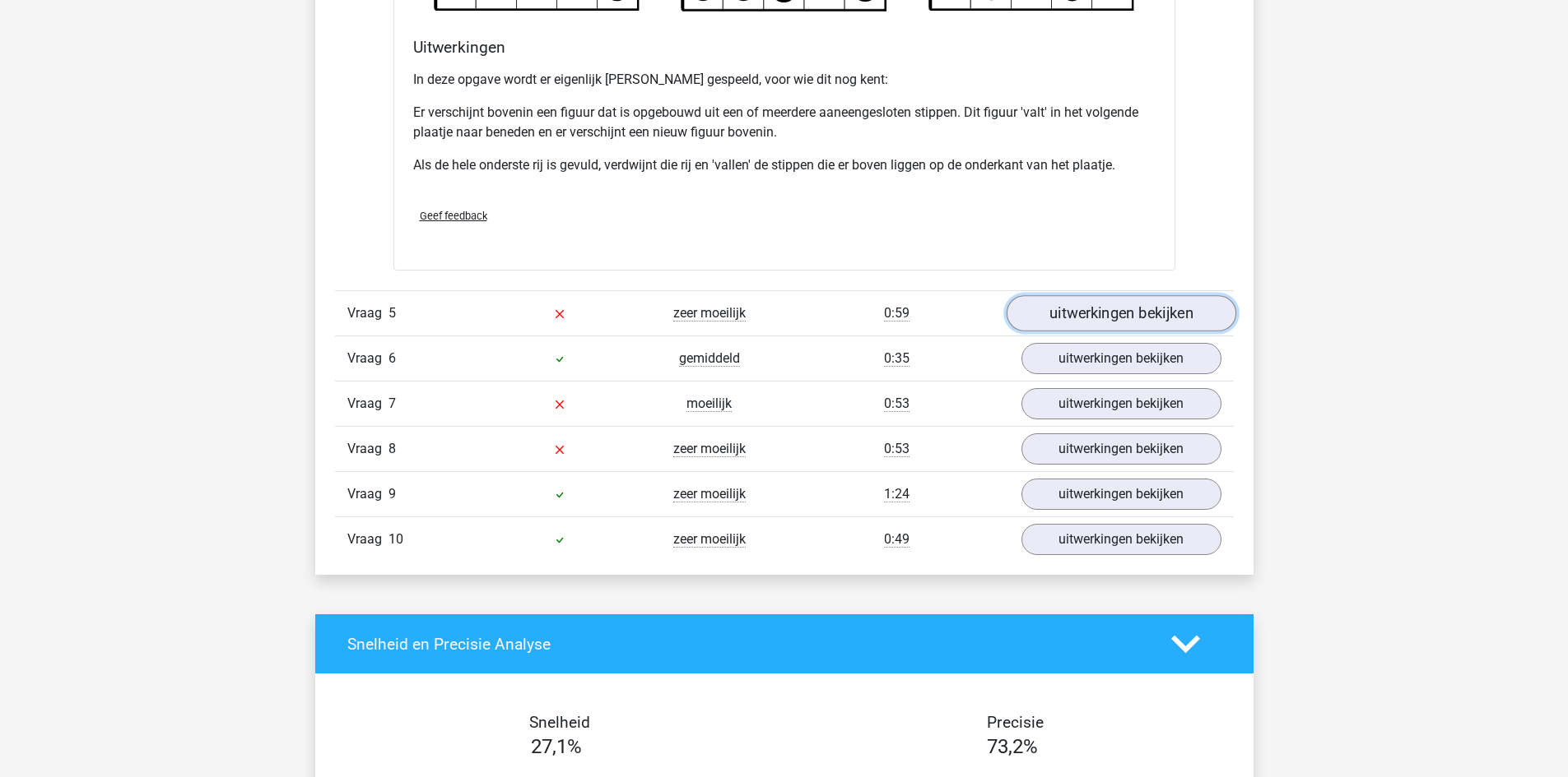
click at [1089, 304] on link "uitwerkingen bekijken" at bounding box center [1120, 313] width 229 height 36
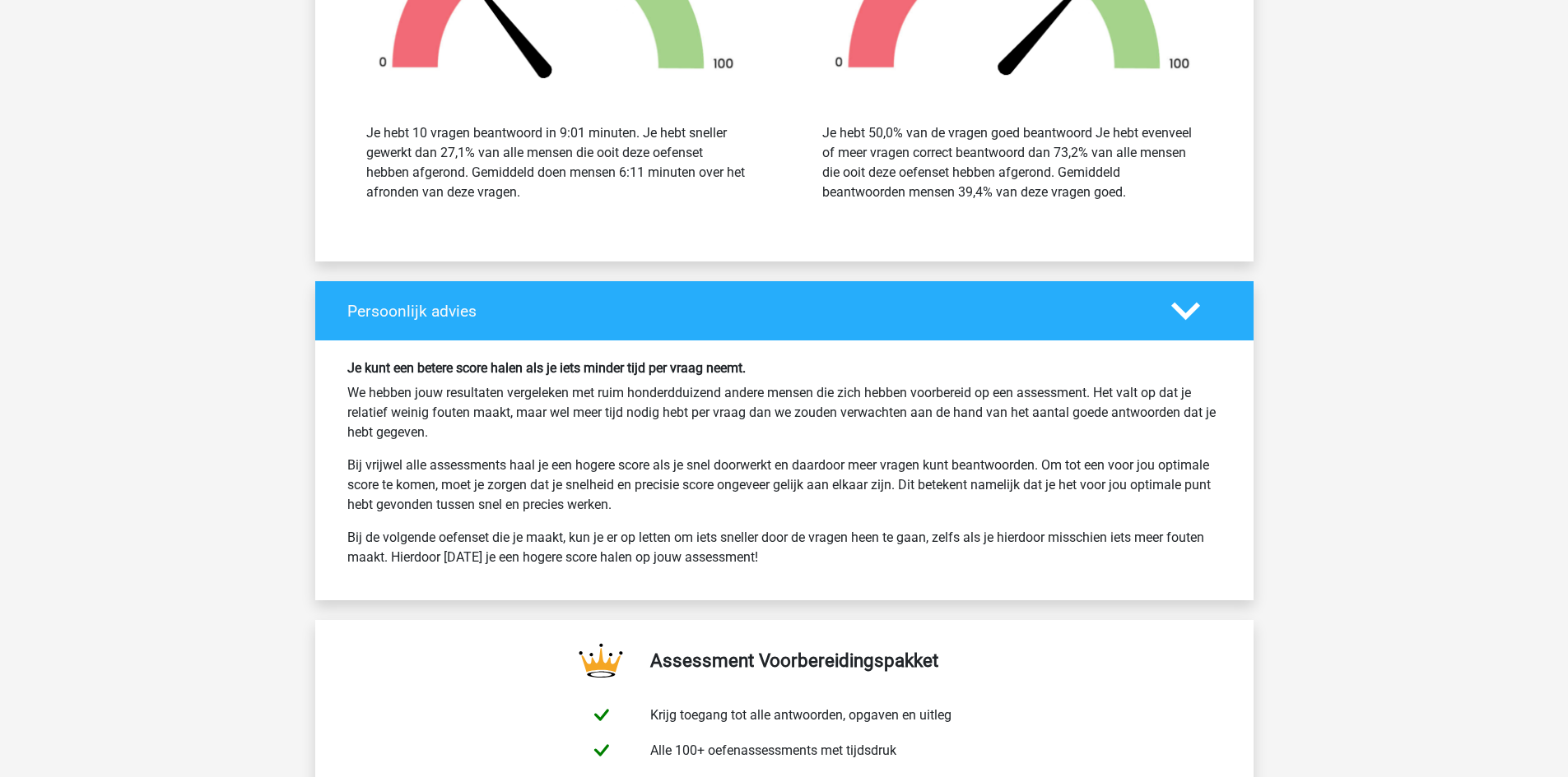
scroll to position [5934, 0]
